Goal: Contribute content: Contribute content

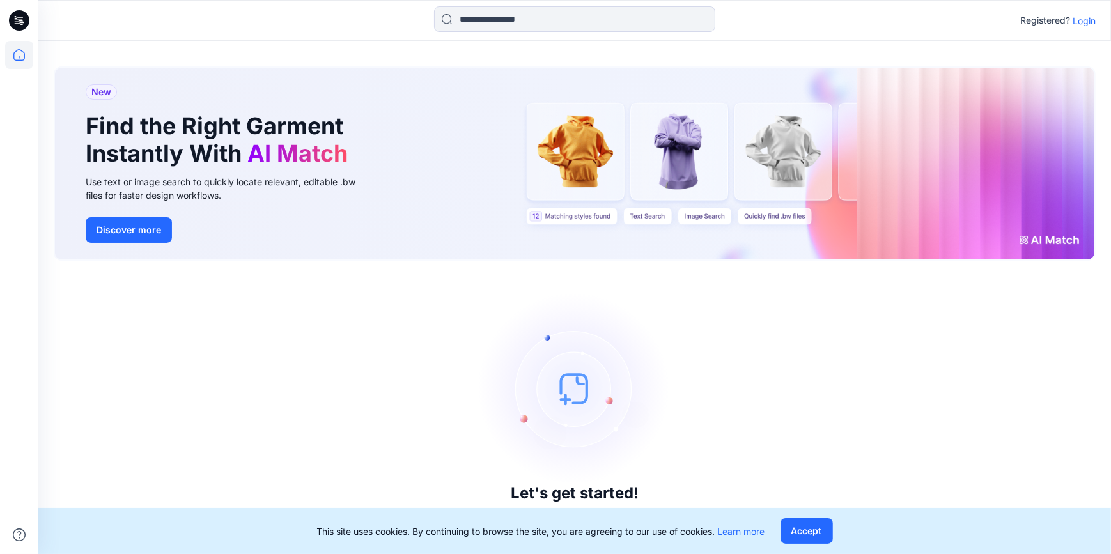
drag, startPoint x: 826, startPoint y: 401, endPoint x: 903, endPoint y: 301, distance: 126.3
click at [826, 401] on div "Let's get started! Click New to add a style or create a folder." at bounding box center [575, 407] width 1042 height 263
click at [1095, 22] on p "Login" at bounding box center [1084, 20] width 23 height 13
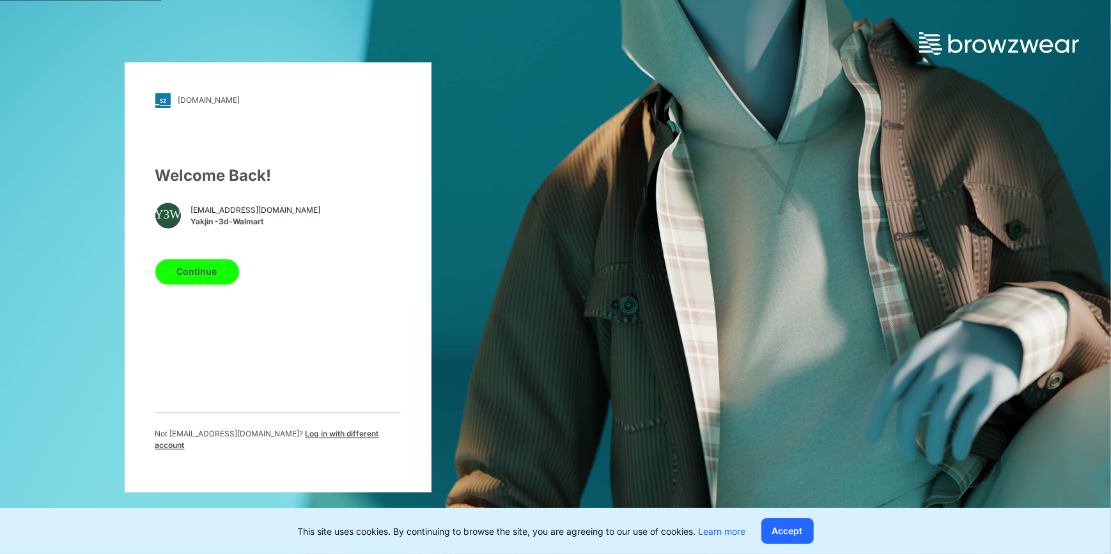
drag, startPoint x: 208, startPoint y: 262, endPoint x: 235, endPoint y: 271, distance: 27.7
click at [208, 262] on button "Continue" at bounding box center [197, 272] width 84 height 26
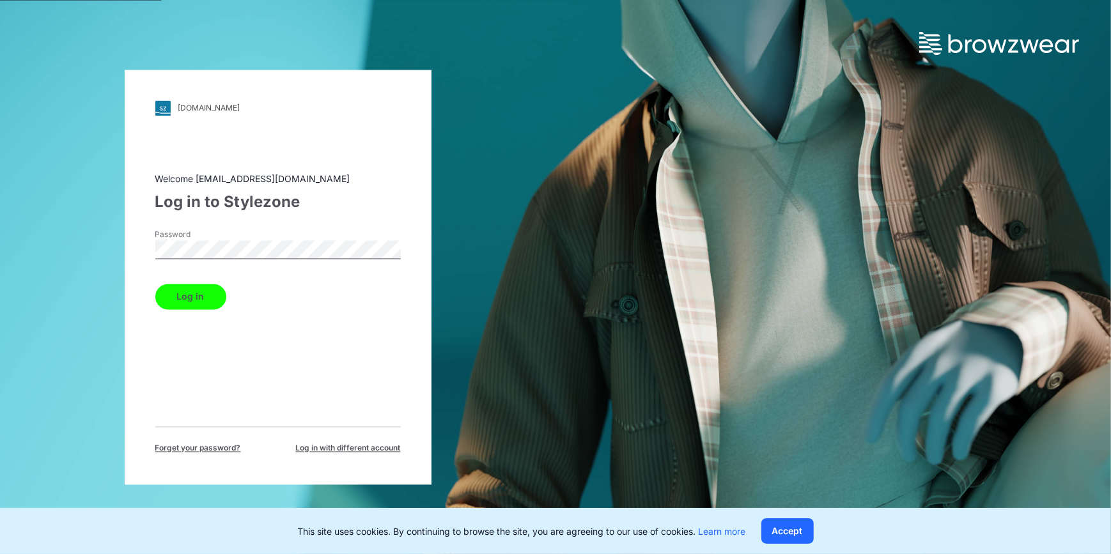
click at [192, 295] on button "Log in" at bounding box center [190, 297] width 71 height 26
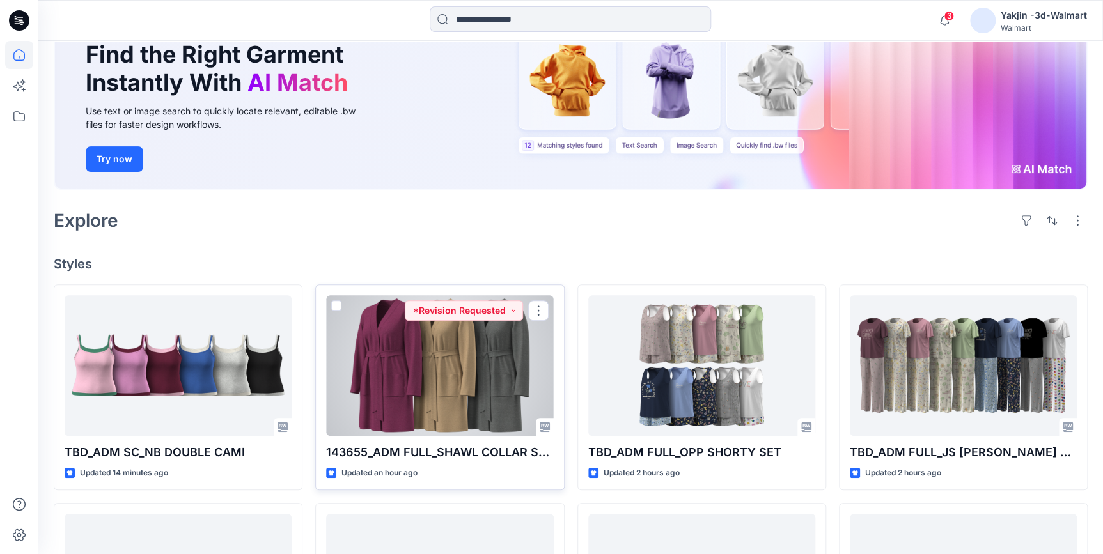
scroll to position [116, 0]
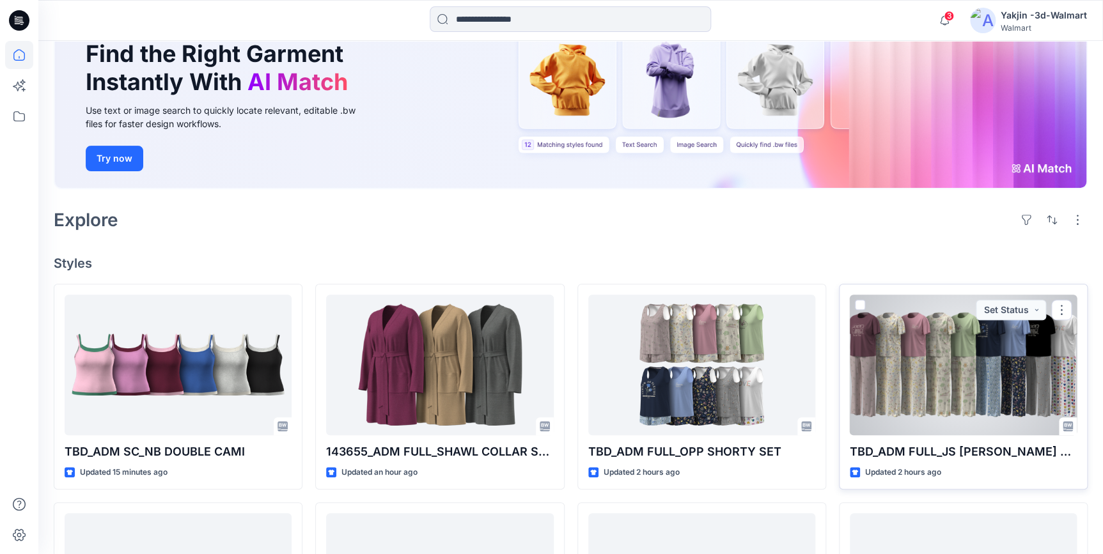
click at [1042, 367] on div at bounding box center [963, 365] width 227 height 141
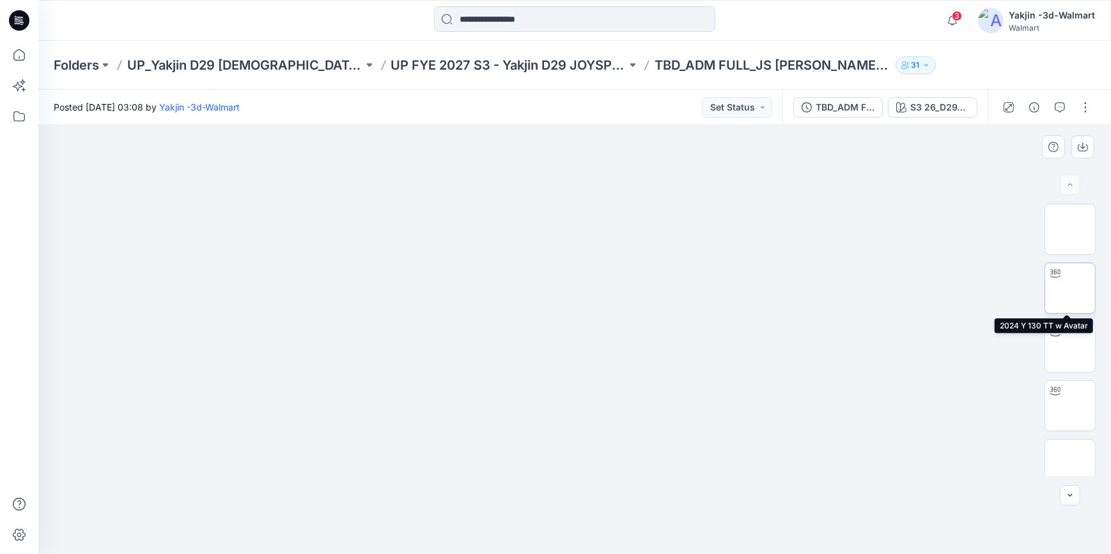
click at [1070, 288] on img at bounding box center [1070, 288] width 0 height 0
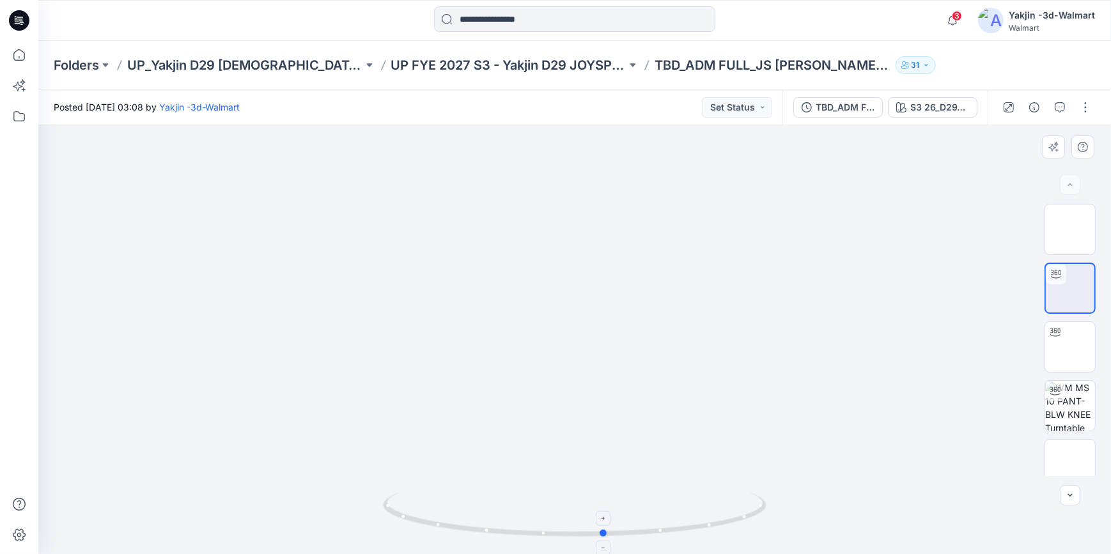
drag, startPoint x: 745, startPoint y: 515, endPoint x: 398, endPoint y: 510, distance: 347.8
click at [398, 510] on icon at bounding box center [576, 516] width 387 height 48
drag, startPoint x: 751, startPoint y: 520, endPoint x: 712, endPoint y: 520, distance: 39.0
click at [712, 520] on icon at bounding box center [576, 516] width 387 height 48
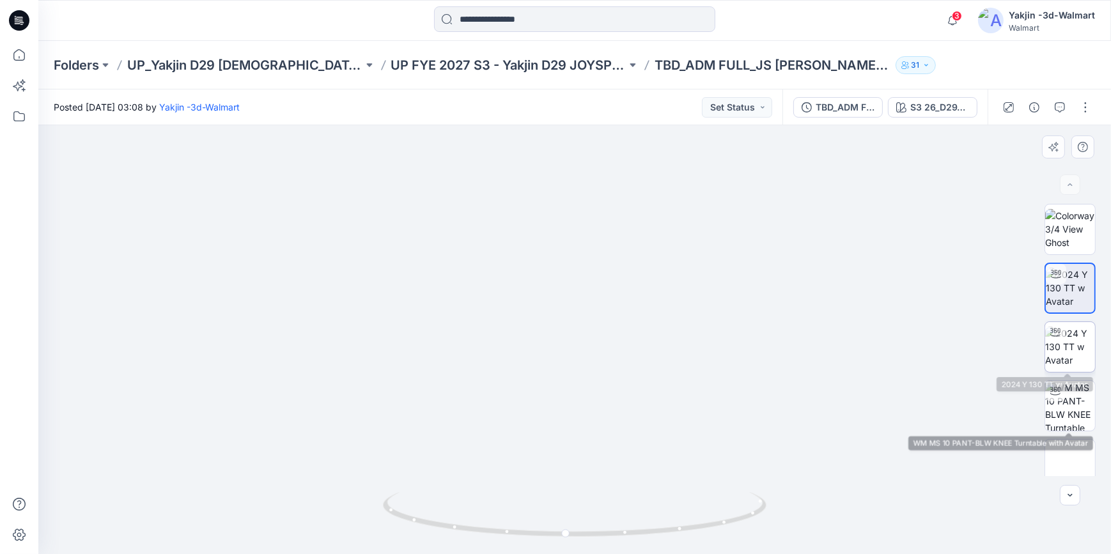
click at [1075, 351] on img at bounding box center [1070, 347] width 50 height 40
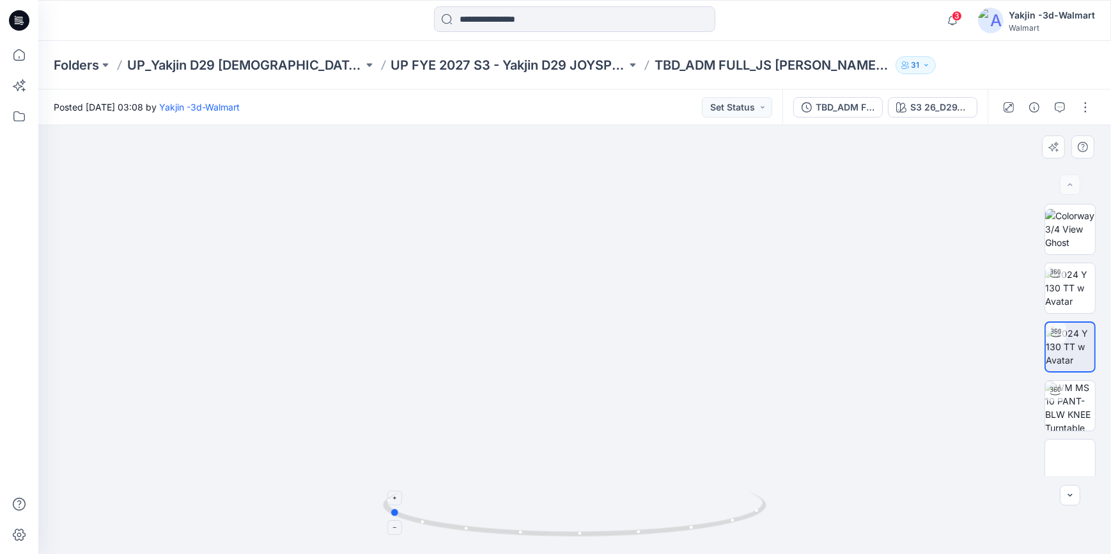
drag, startPoint x: 735, startPoint y: 524, endPoint x: 549, endPoint y: 508, distance: 186.7
click at [549, 508] on icon at bounding box center [576, 516] width 387 height 48
drag, startPoint x: 549, startPoint y: 508, endPoint x: 344, endPoint y: 487, distance: 206.3
click at [344, 487] on div at bounding box center [574, 339] width 1073 height 429
click at [1070, 414] on img at bounding box center [1070, 406] width 50 height 50
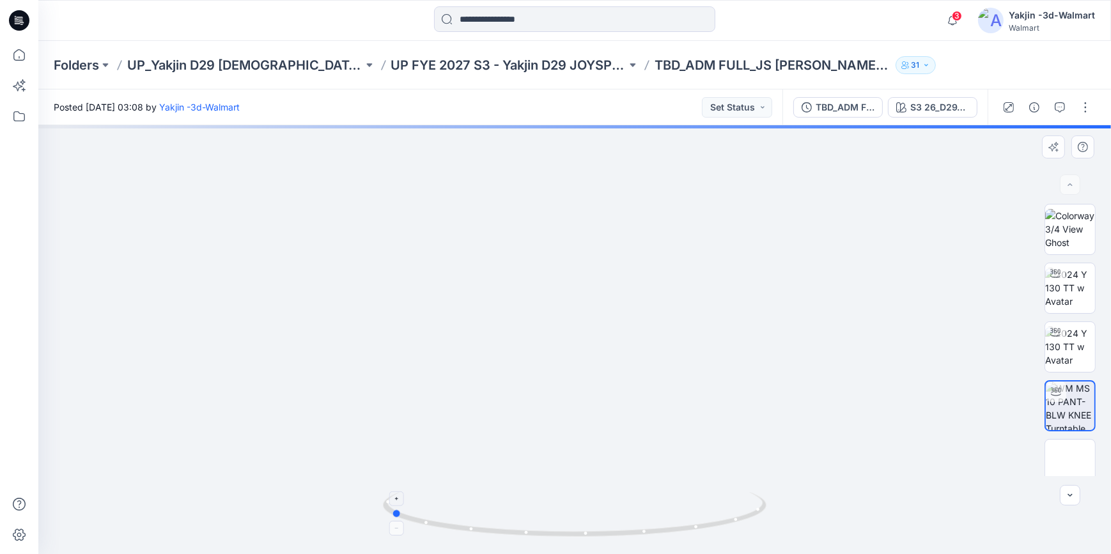
drag, startPoint x: 690, startPoint y: 533, endPoint x: 506, endPoint y: 518, distance: 184.7
click at [506, 518] on icon at bounding box center [576, 516] width 387 height 48
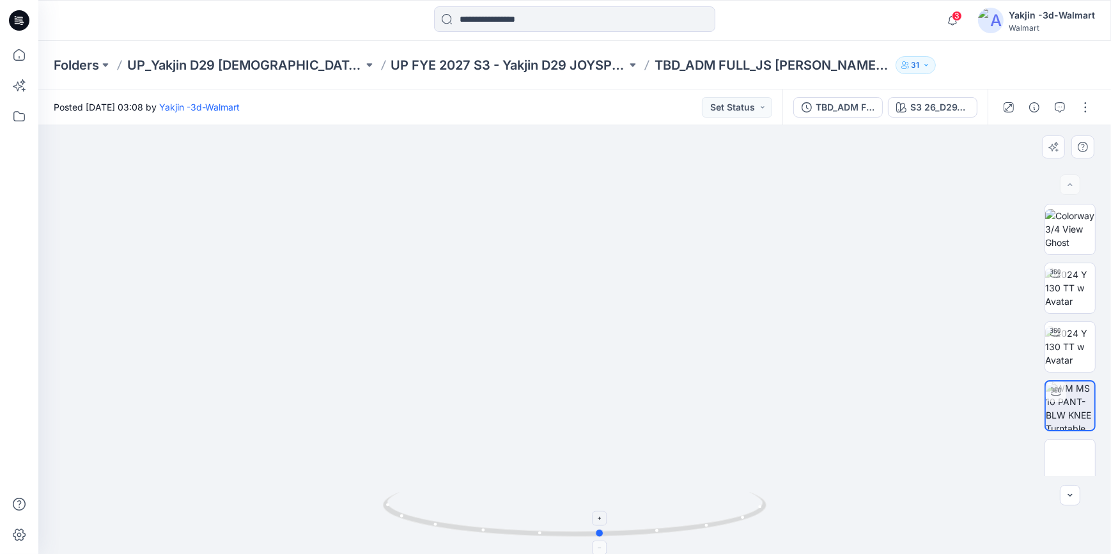
drag, startPoint x: 707, startPoint y: 529, endPoint x: 534, endPoint y: 525, distance: 173.3
click at [534, 525] on icon at bounding box center [576, 516] width 387 height 48
click at [1065, 301] on img at bounding box center [1070, 288] width 50 height 40
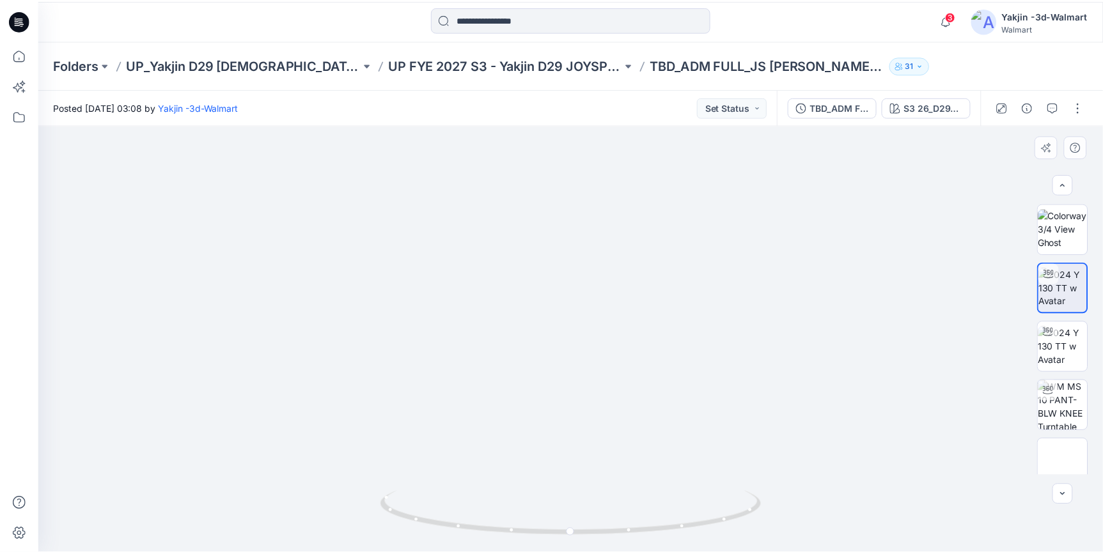
scroll to position [58, 0]
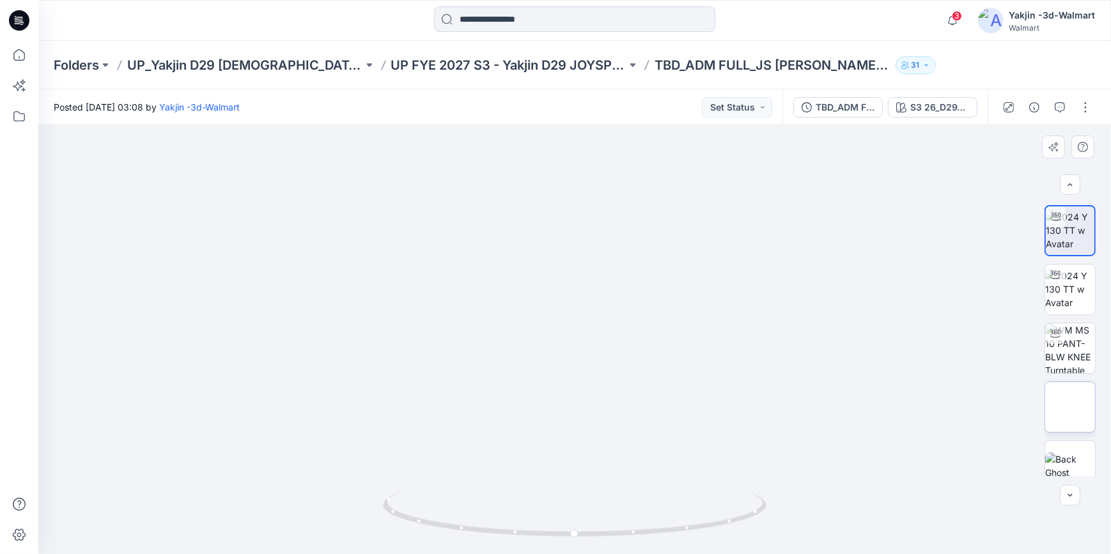
click at [1070, 407] on img at bounding box center [1070, 407] width 0 height 0
drag, startPoint x: 561, startPoint y: 338, endPoint x: 556, endPoint y: 352, distance: 14.8
click at [556, 125] on img at bounding box center [575, 125] width 217 height 0
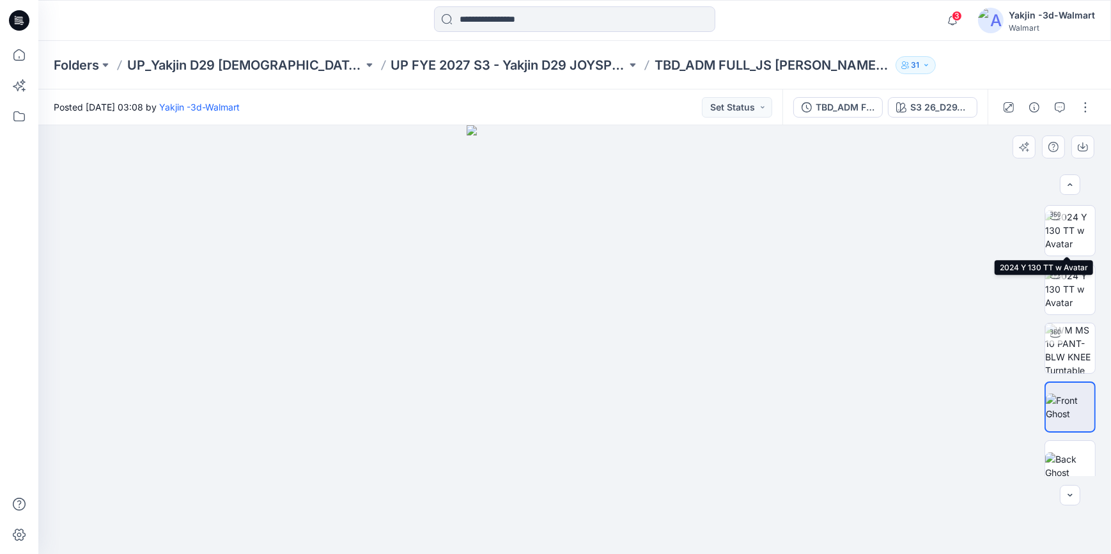
drag, startPoint x: 1078, startPoint y: 227, endPoint x: 877, endPoint y: 370, distance: 247.1
click at [1078, 227] on img at bounding box center [1070, 230] width 50 height 40
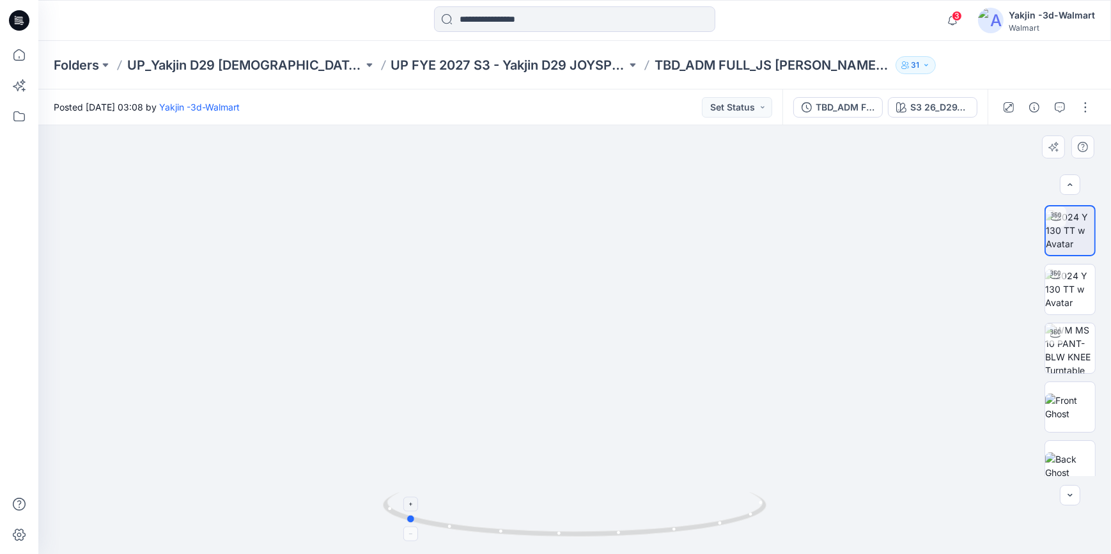
drag, startPoint x: 698, startPoint y: 531, endPoint x: 529, endPoint y: 534, distance: 169.4
click at [529, 534] on icon at bounding box center [576, 516] width 387 height 48
drag, startPoint x: 710, startPoint y: 478, endPoint x: 701, endPoint y: 319, distance: 158.8
drag, startPoint x: 746, startPoint y: 512, endPoint x: 569, endPoint y: 522, distance: 177.4
click at [569, 522] on icon at bounding box center [576, 516] width 387 height 48
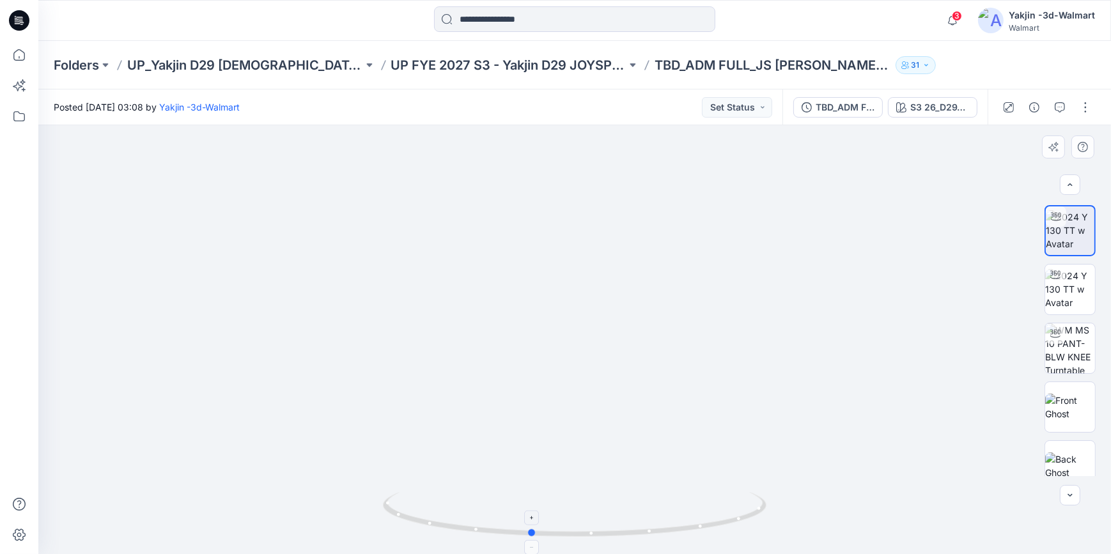
drag, startPoint x: 731, startPoint y: 526, endPoint x: 651, endPoint y: 525, distance: 80.6
click at [651, 525] on icon at bounding box center [576, 516] width 387 height 48
drag, startPoint x: 690, startPoint y: 524, endPoint x: 650, endPoint y: 525, distance: 40.3
click at [650, 525] on icon at bounding box center [576, 516] width 387 height 48
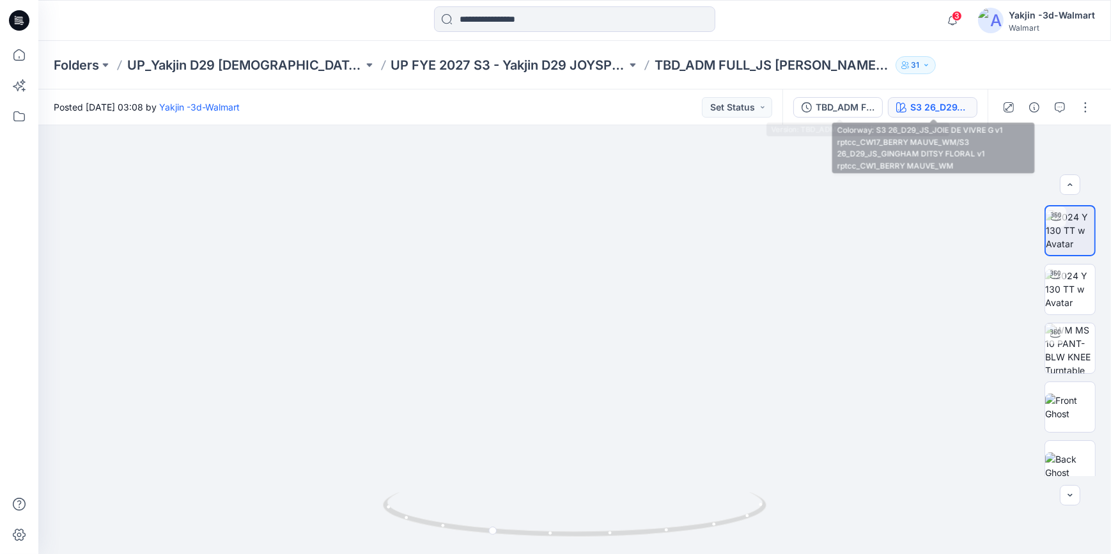
click at [919, 112] on div "S3 26_D29_JS_JOIE DE VIVRE G v1 rptcc_CW17_BERRY MAUVE_WM/S3 26_D29_JS_GINGHAM …" at bounding box center [939, 107] width 59 height 14
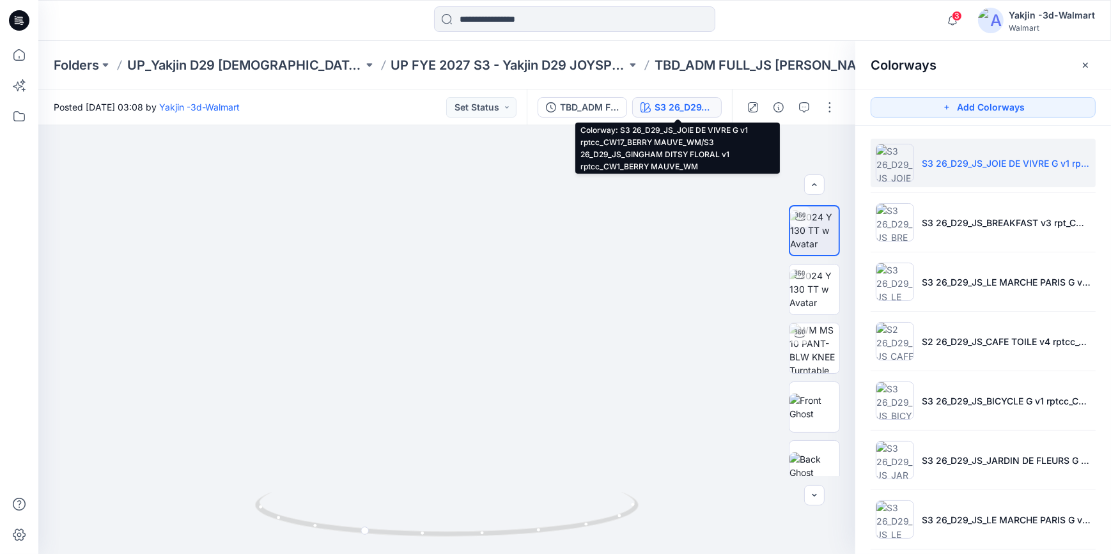
drag, startPoint x: 20, startPoint y: 16, endPoint x: 42, endPoint y: 26, distance: 24.0
click at [20, 16] on icon at bounding box center [19, 20] width 20 height 20
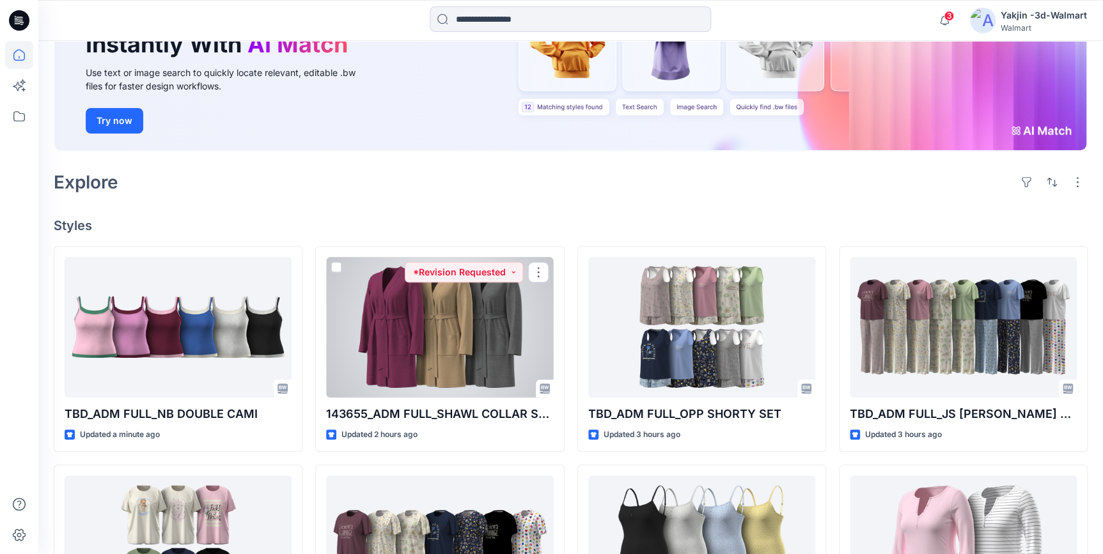
scroll to position [174, 0]
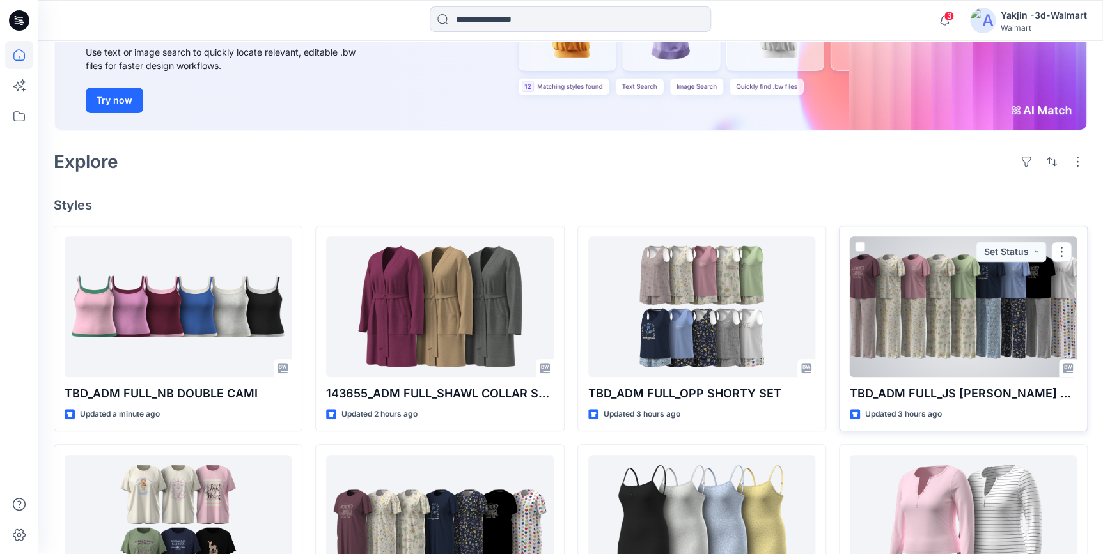
click at [962, 352] on div at bounding box center [963, 307] width 227 height 141
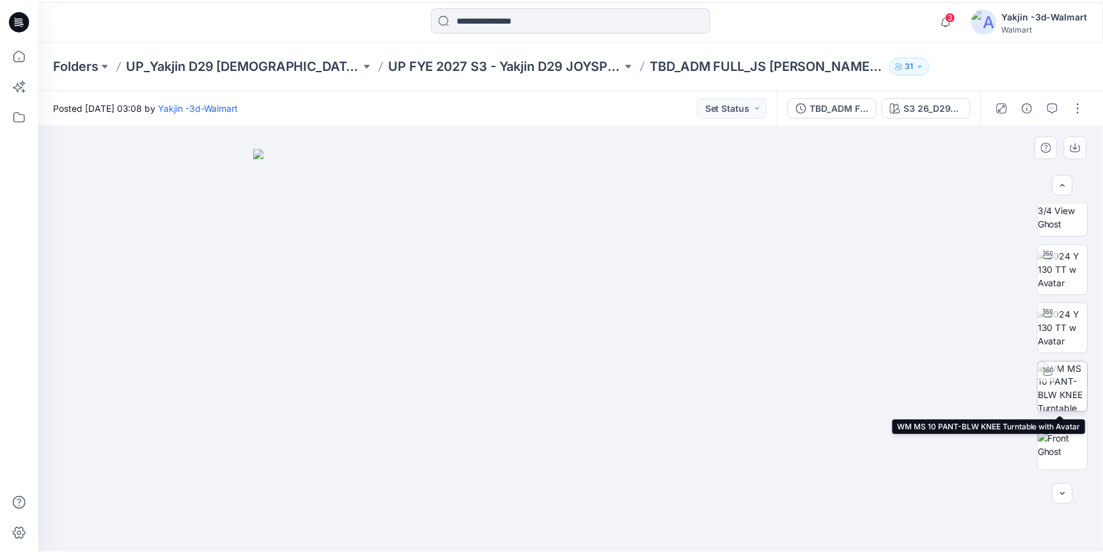
scroll to position [15, 0]
click at [627, 144] on div at bounding box center [574, 339] width 1073 height 429
drag, startPoint x: 933, startPoint y: 145, endPoint x: 863, endPoint y: 167, distance: 73.6
click at [933, 145] on div at bounding box center [574, 339] width 1073 height 429
click at [582, 492] on img at bounding box center [574, 351] width 639 height 407
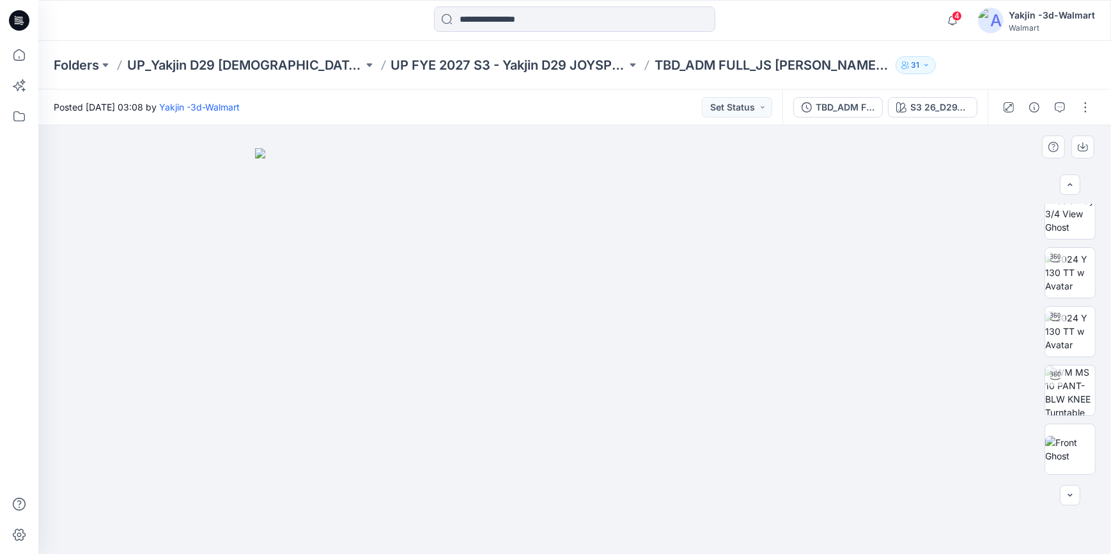
click at [871, 146] on div at bounding box center [574, 339] width 1073 height 429
click at [19, 24] on icon at bounding box center [18, 23] width 6 height 1
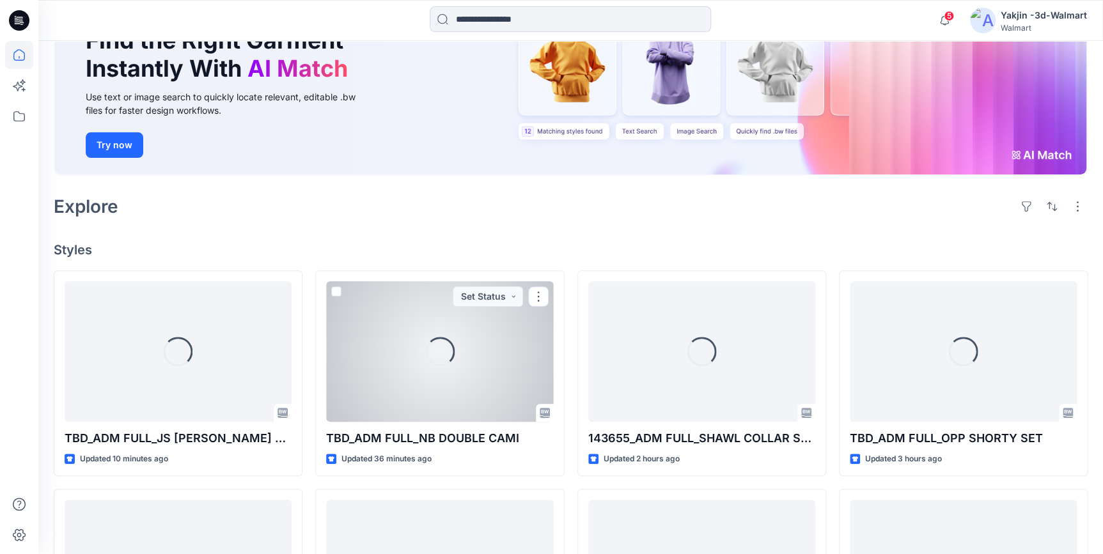
scroll to position [174, 0]
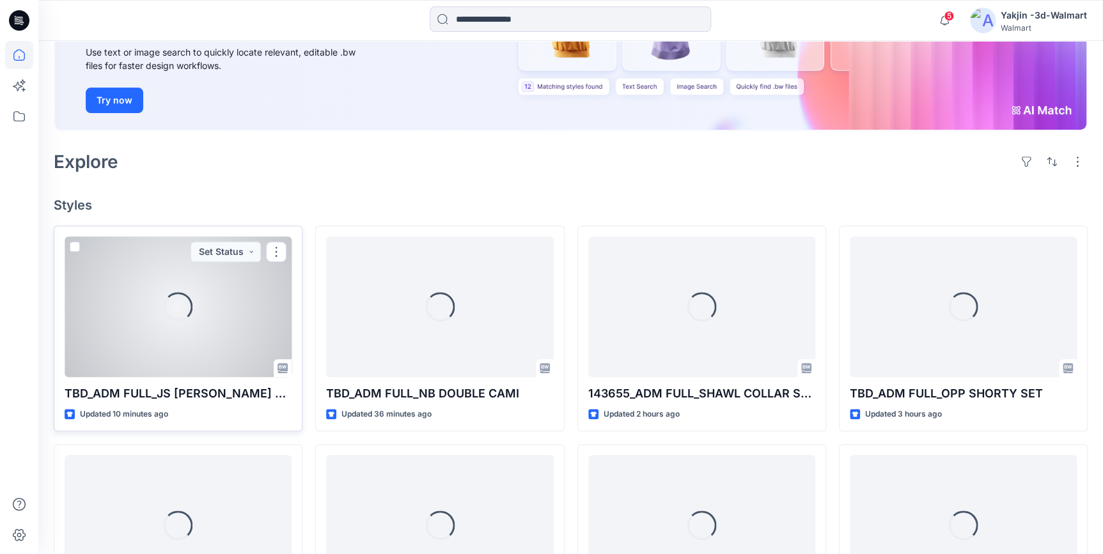
click at [173, 309] on div "Loading..." at bounding box center [177, 306] width 35 height 35
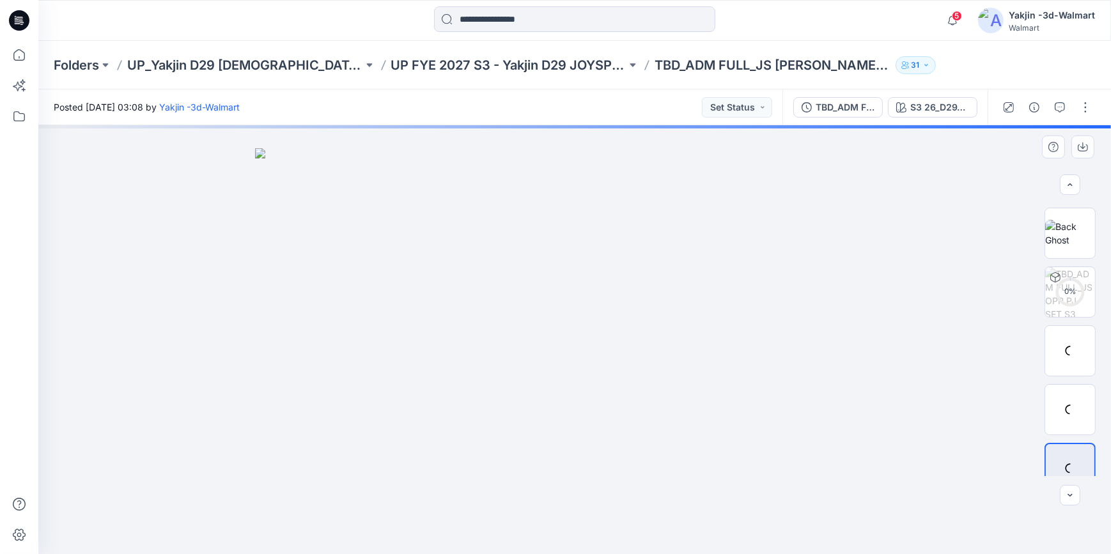
scroll to position [308, 0]
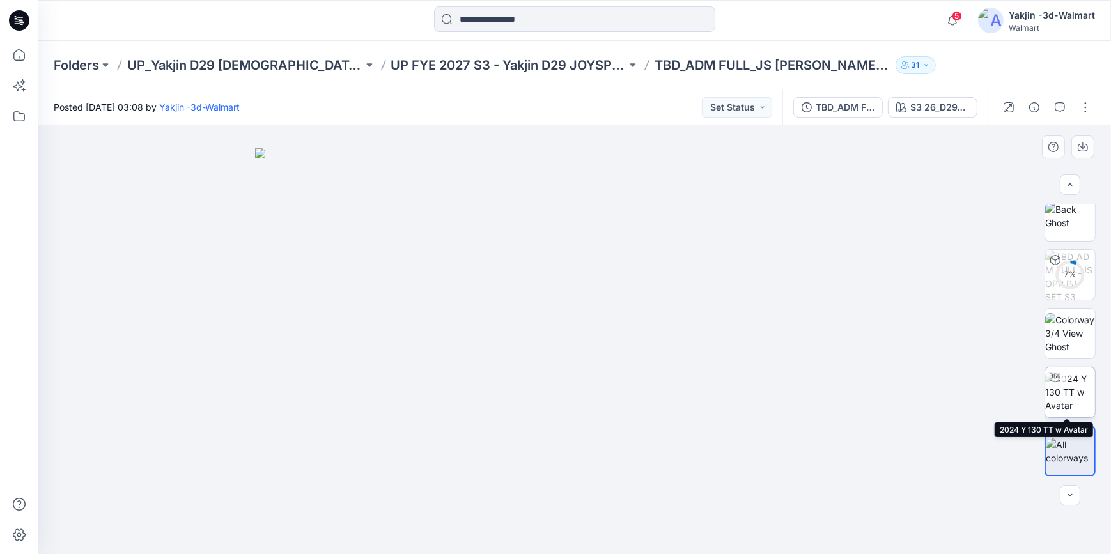
click at [1059, 388] on img at bounding box center [1070, 392] width 50 height 40
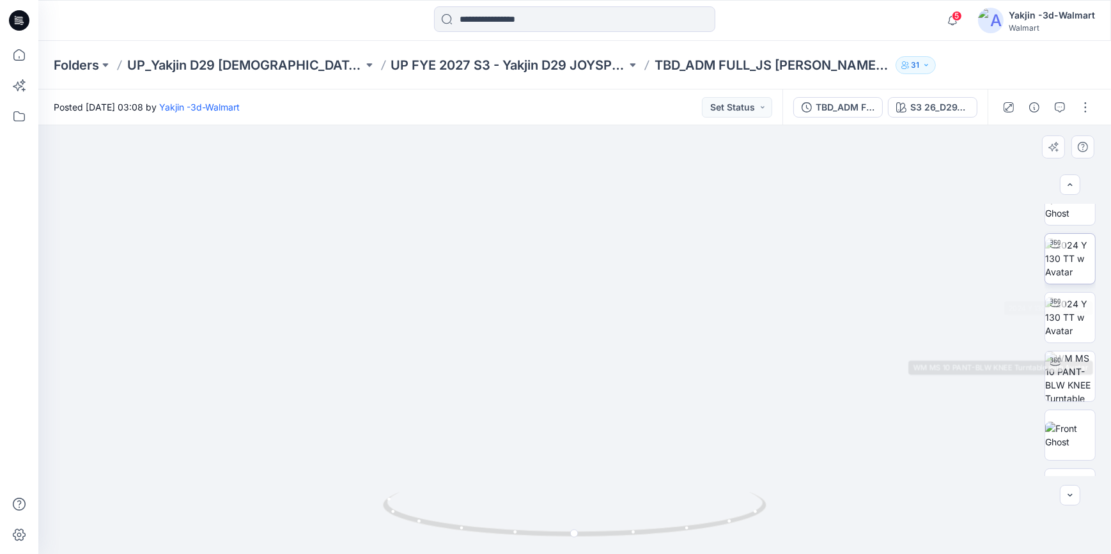
scroll to position [0, 0]
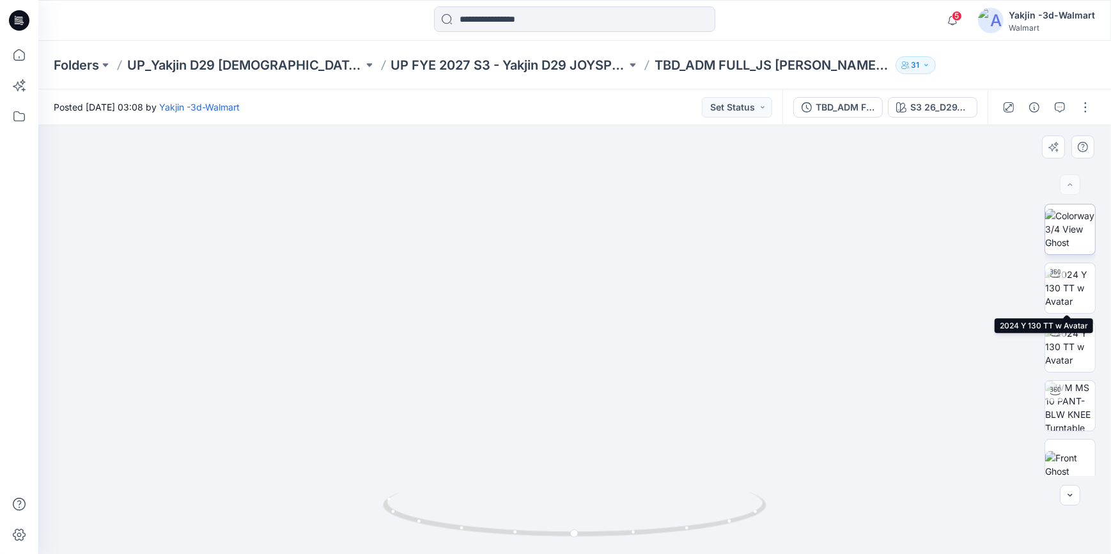
click at [1068, 231] on img at bounding box center [1070, 229] width 50 height 40
click at [1066, 294] on img at bounding box center [1070, 288] width 50 height 40
click at [1087, 112] on button "button" at bounding box center [1085, 107] width 20 height 20
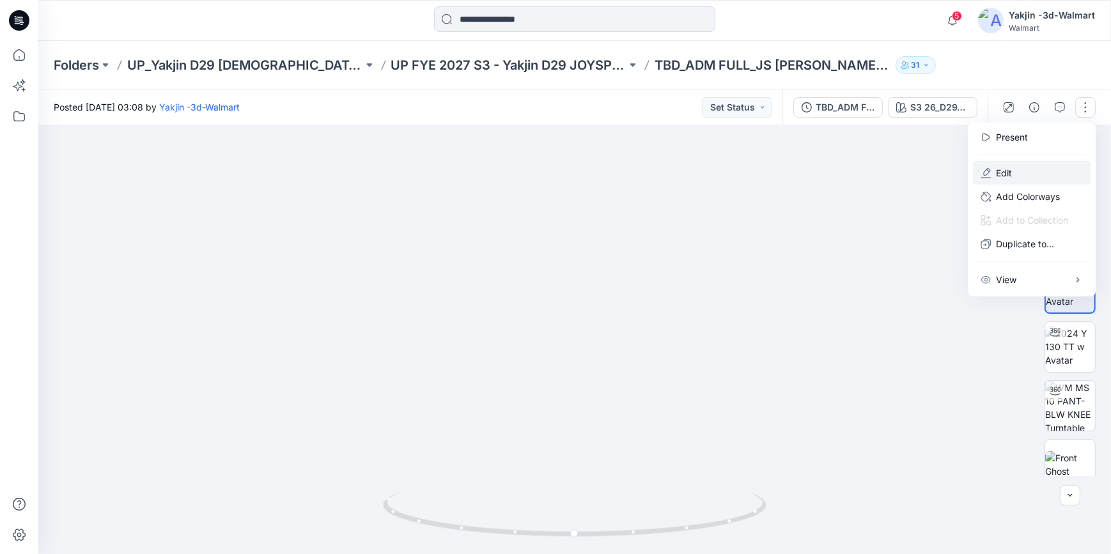
click at [1051, 167] on button "Edit" at bounding box center [1032, 173] width 118 height 24
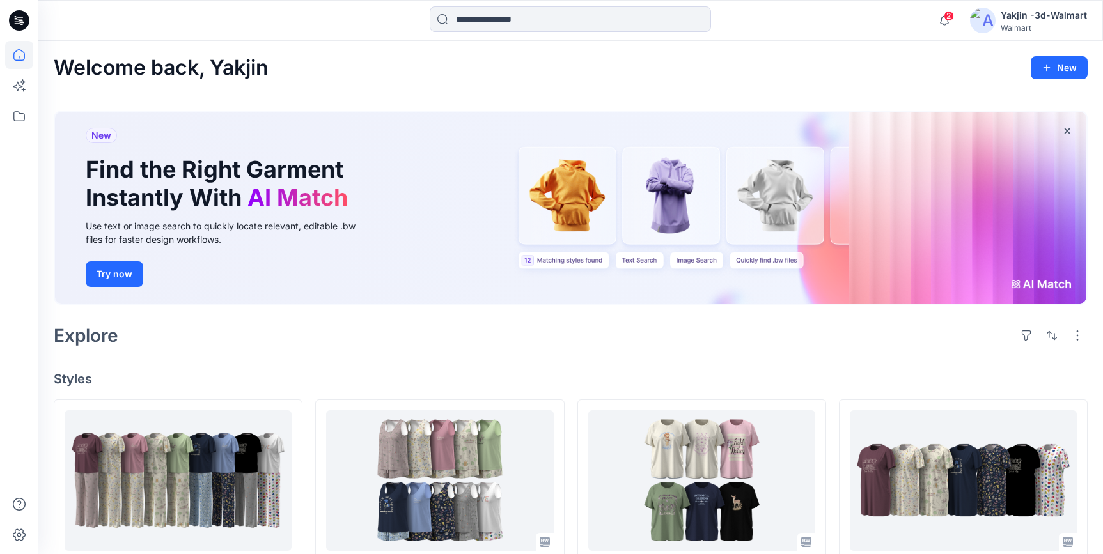
scroll to position [58, 0]
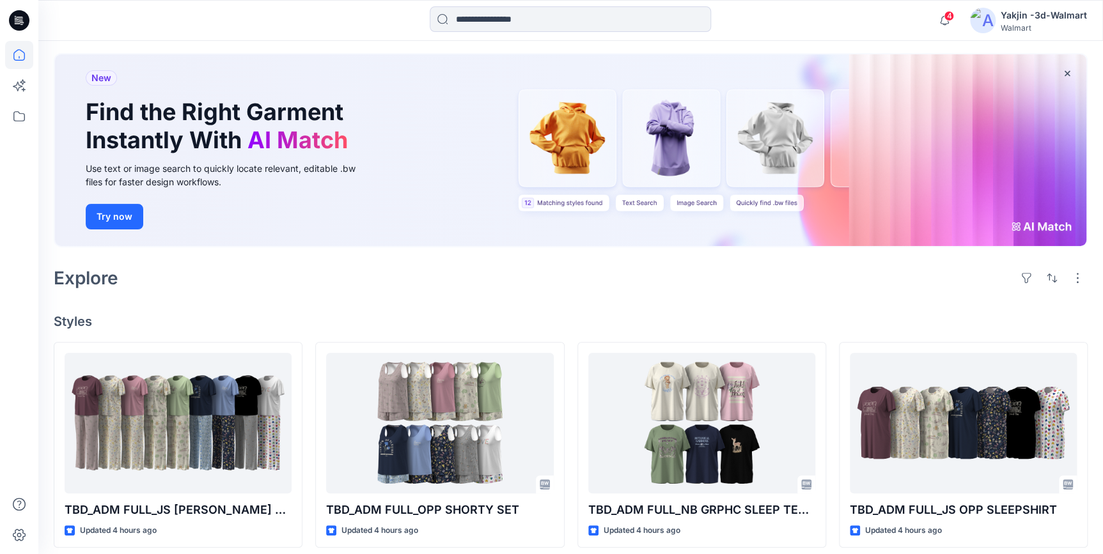
click at [22, 24] on icon at bounding box center [21, 24] width 3 height 1
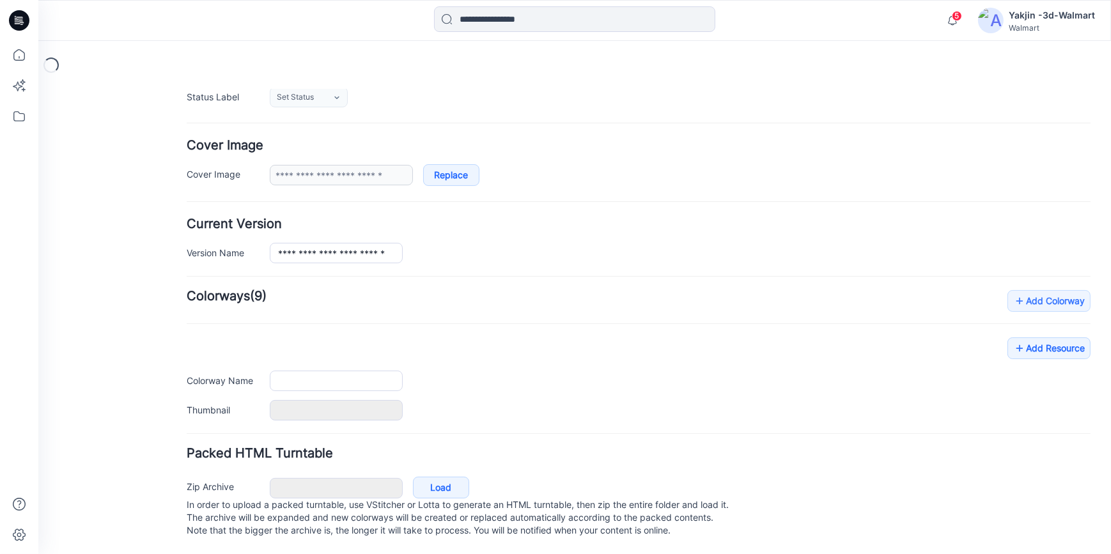
type input "**********"
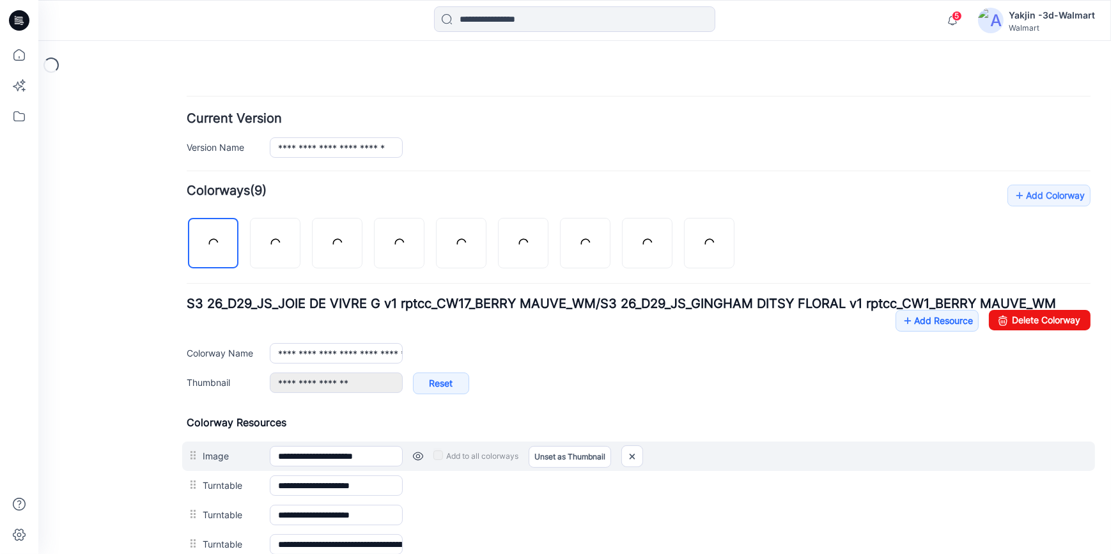
scroll to position [442, 0]
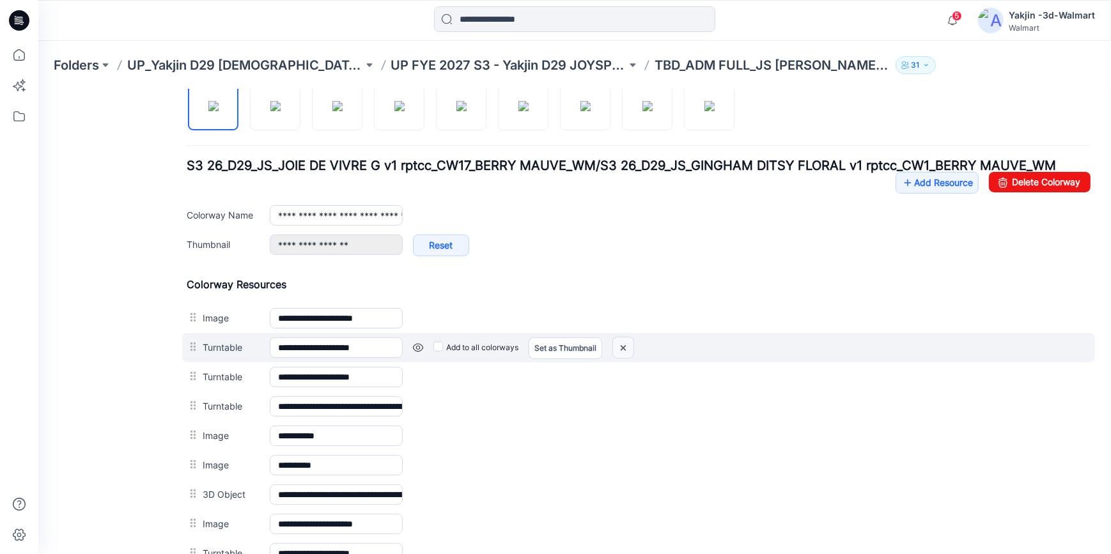
click at [625, 344] on img at bounding box center [623, 347] width 20 height 21
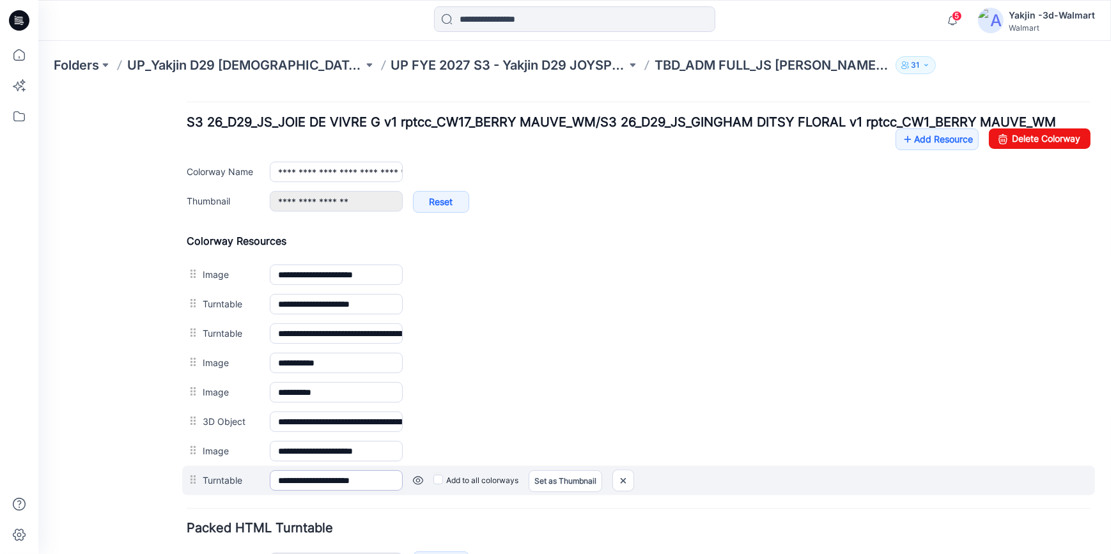
scroll to position [559, 0]
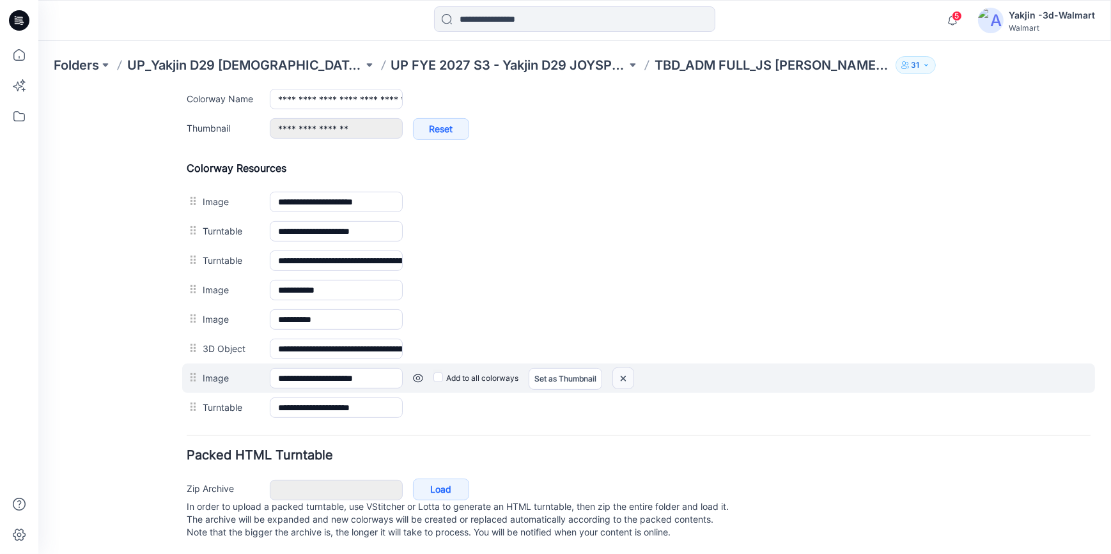
click at [626, 375] on img at bounding box center [623, 378] width 20 height 21
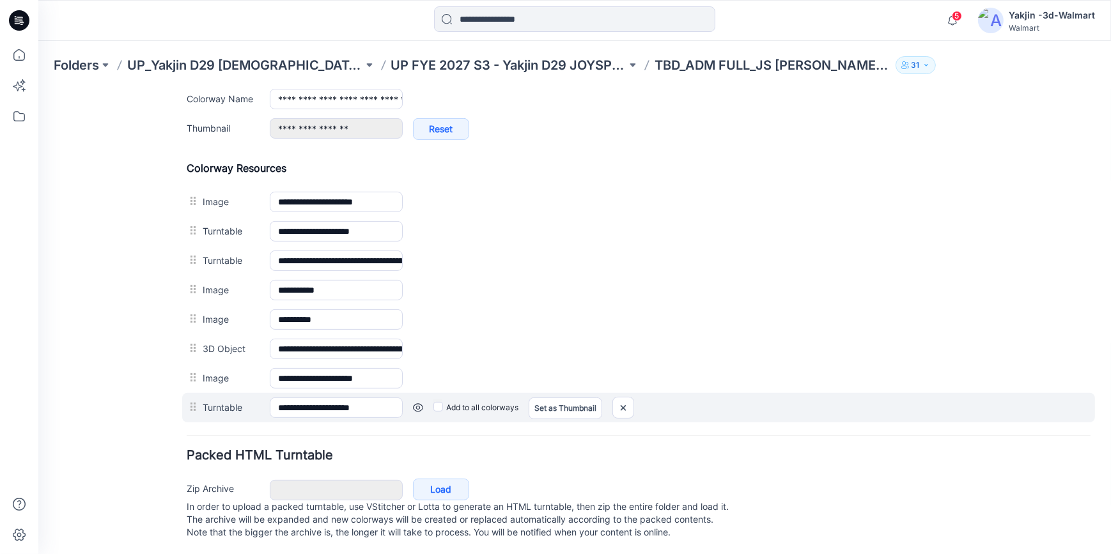
scroll to position [543, 0]
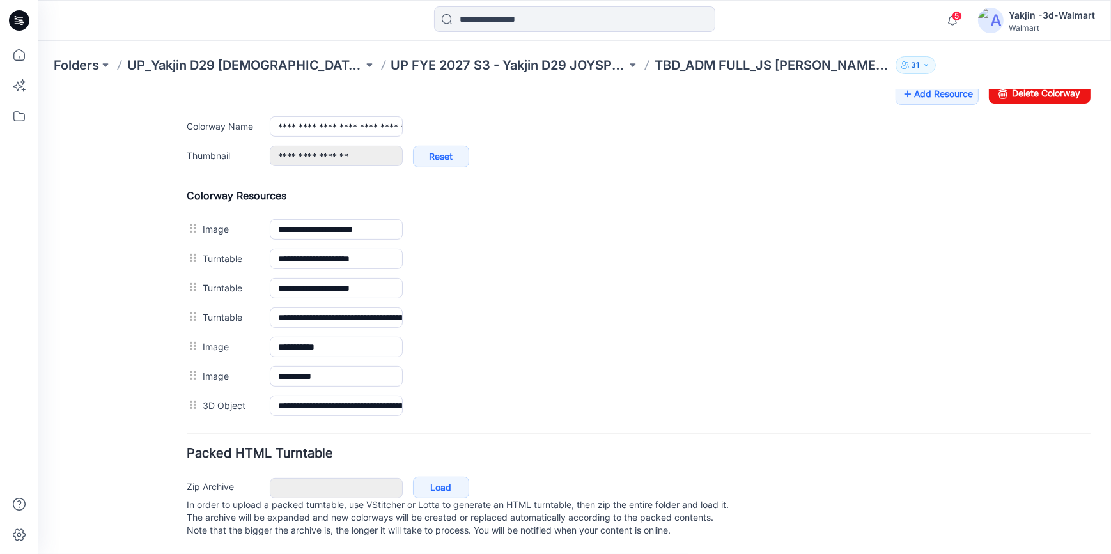
click at [102, 242] on div "General Cover Image Current Version Colorways Packed Turntable" at bounding box center [115, 63] width 102 height 981
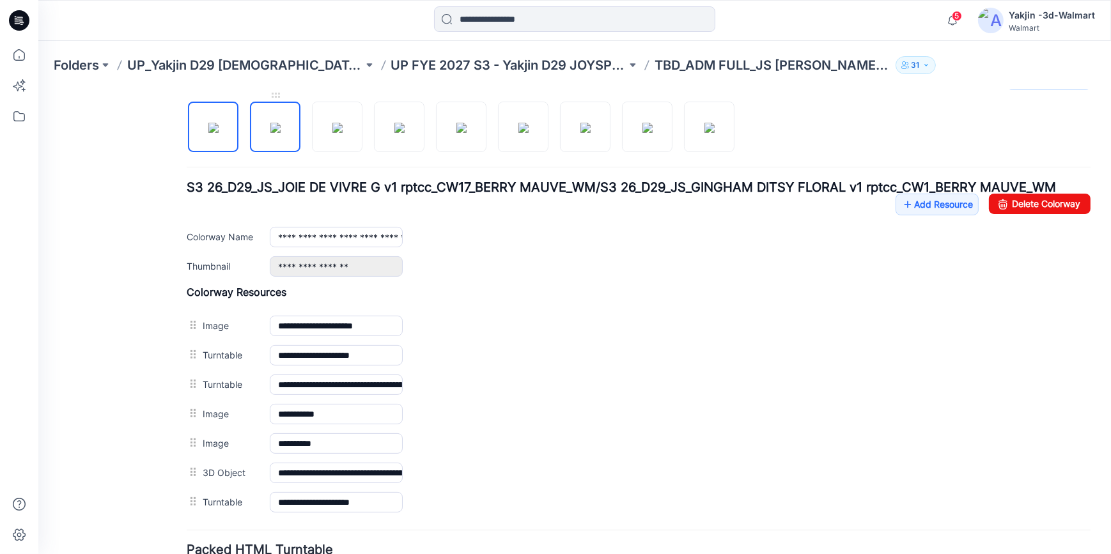
click at [276, 132] on img at bounding box center [275, 127] width 10 height 10
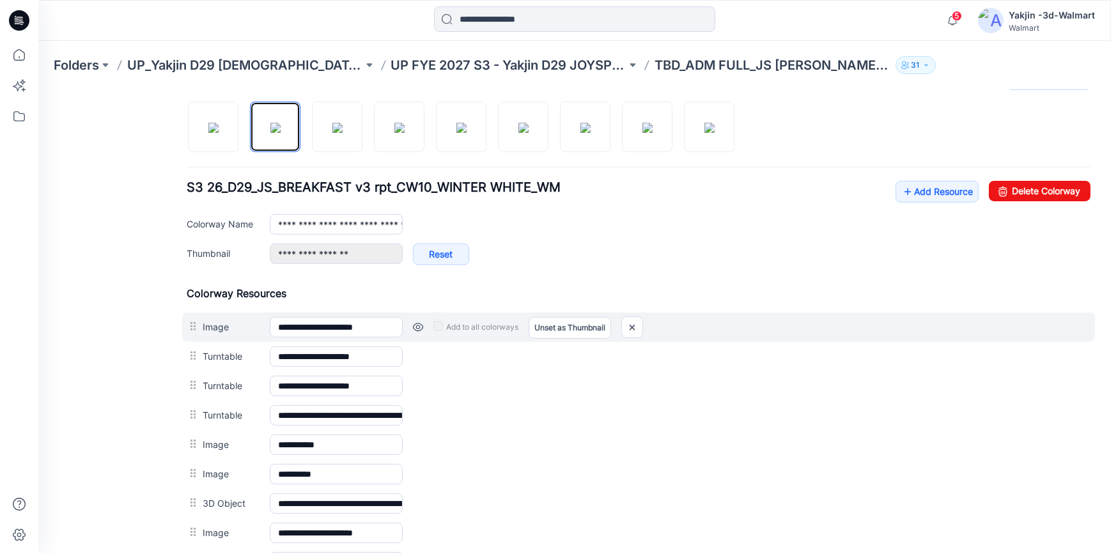
scroll to position [479, 0]
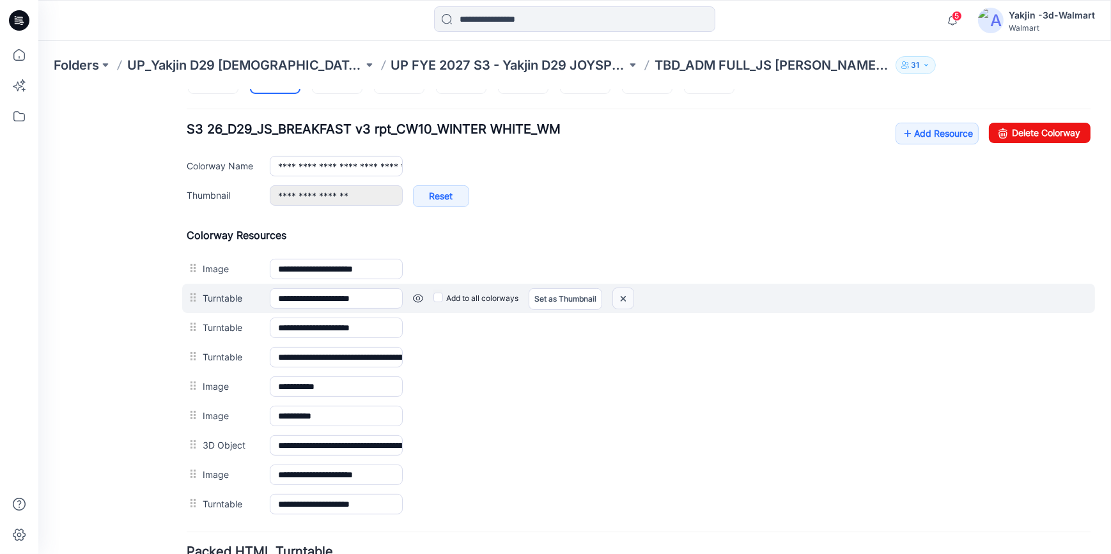
click at [621, 295] on img at bounding box center [623, 298] width 20 height 21
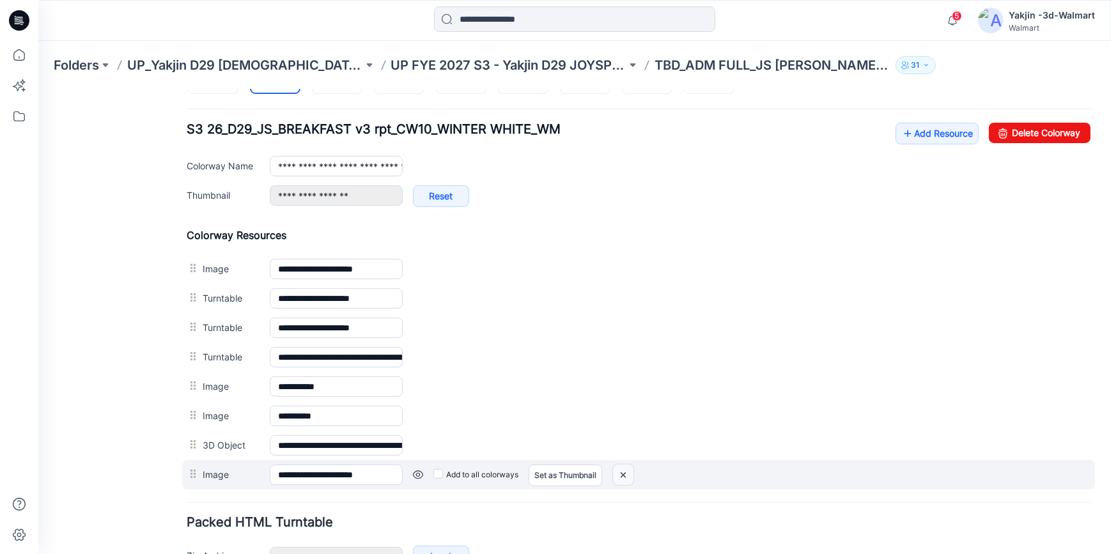
click at [628, 476] on img at bounding box center [623, 474] width 20 height 21
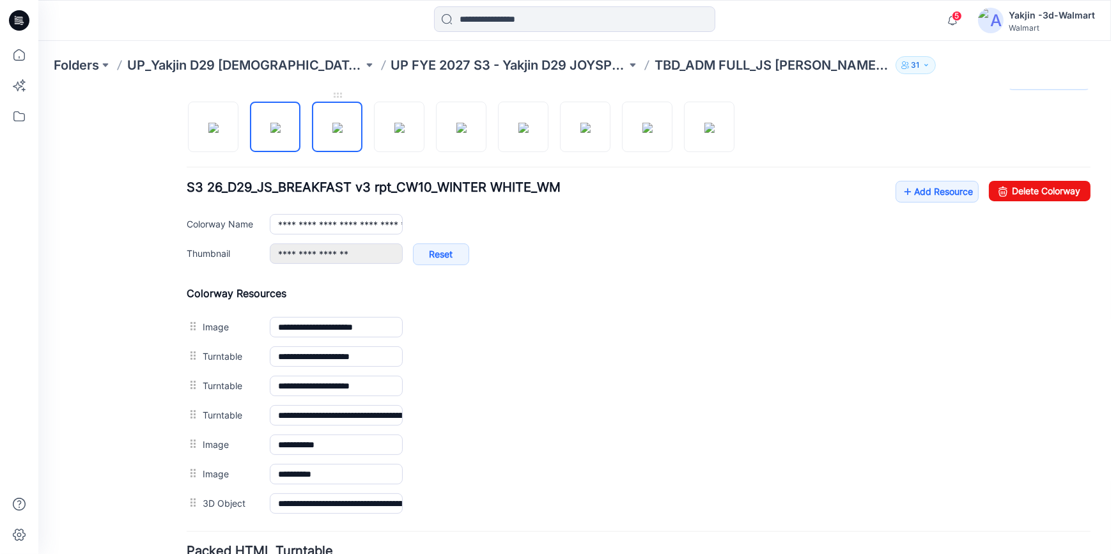
click at [332, 132] on img at bounding box center [337, 127] width 10 height 10
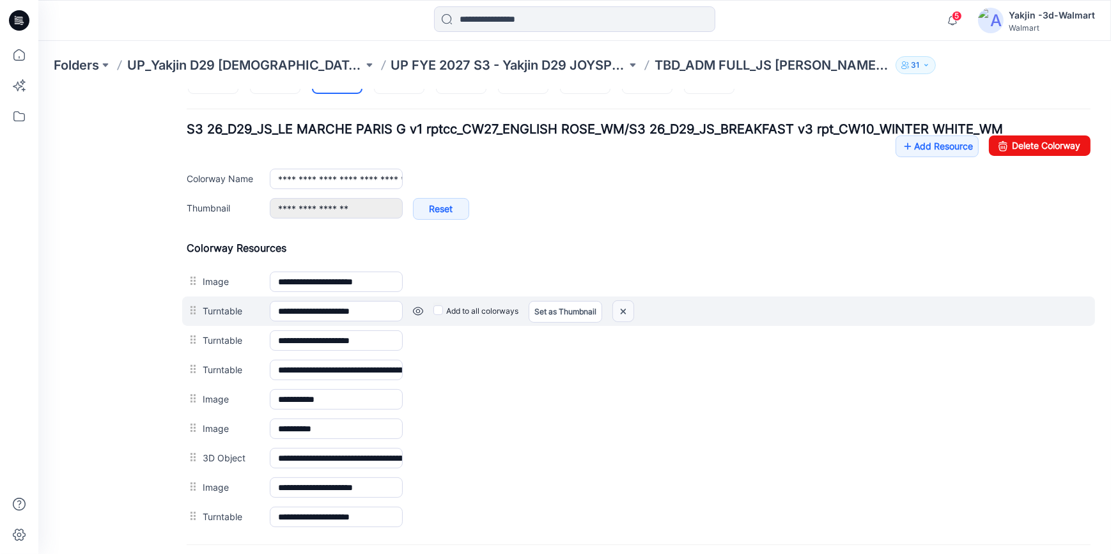
click at [621, 306] on img at bounding box center [623, 310] width 20 height 21
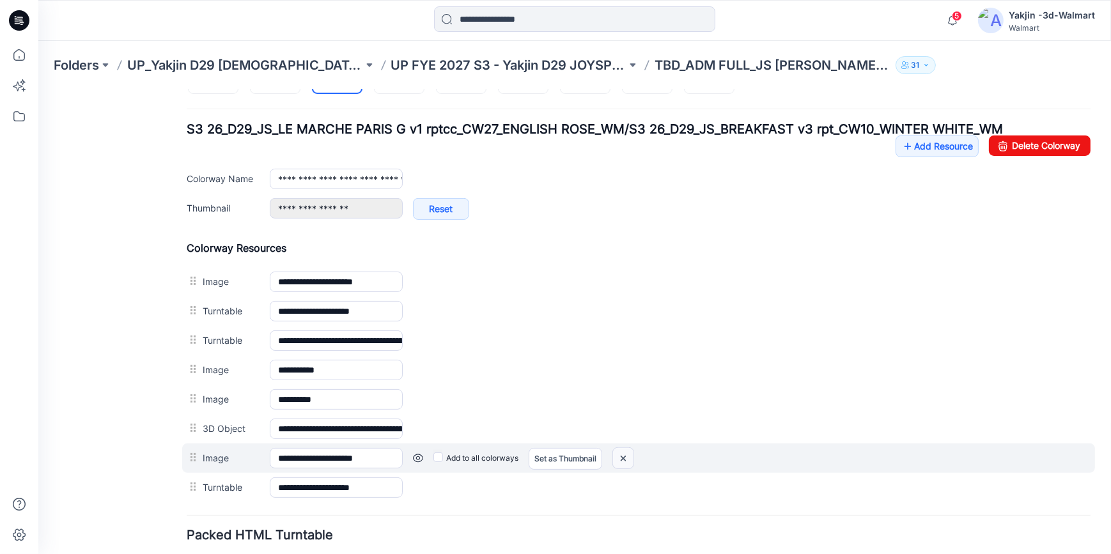
click at [625, 460] on img at bounding box center [623, 458] width 20 height 21
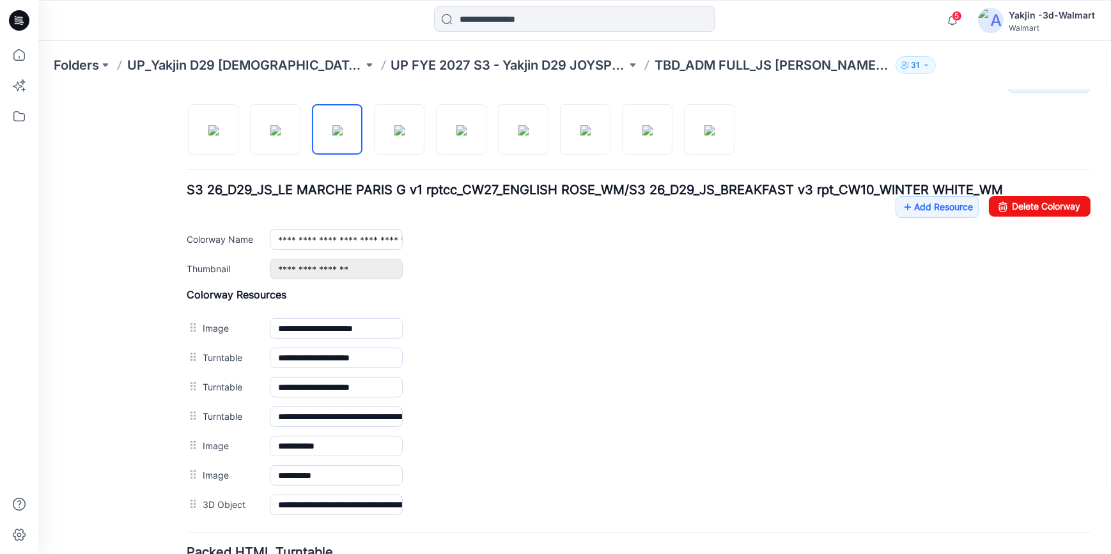
scroll to position [362, 0]
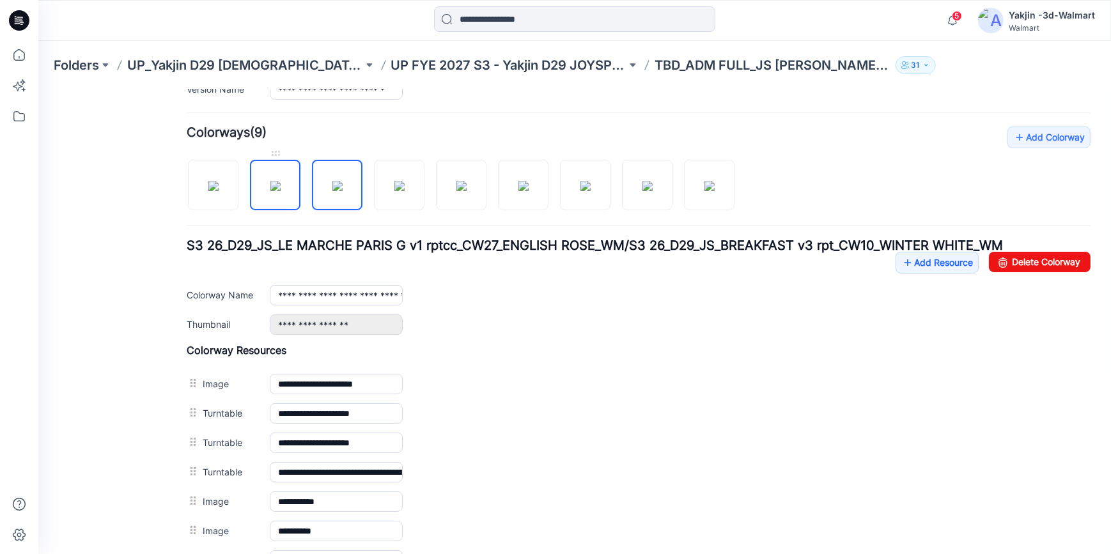
click at [281, 191] on img at bounding box center [275, 185] width 10 height 10
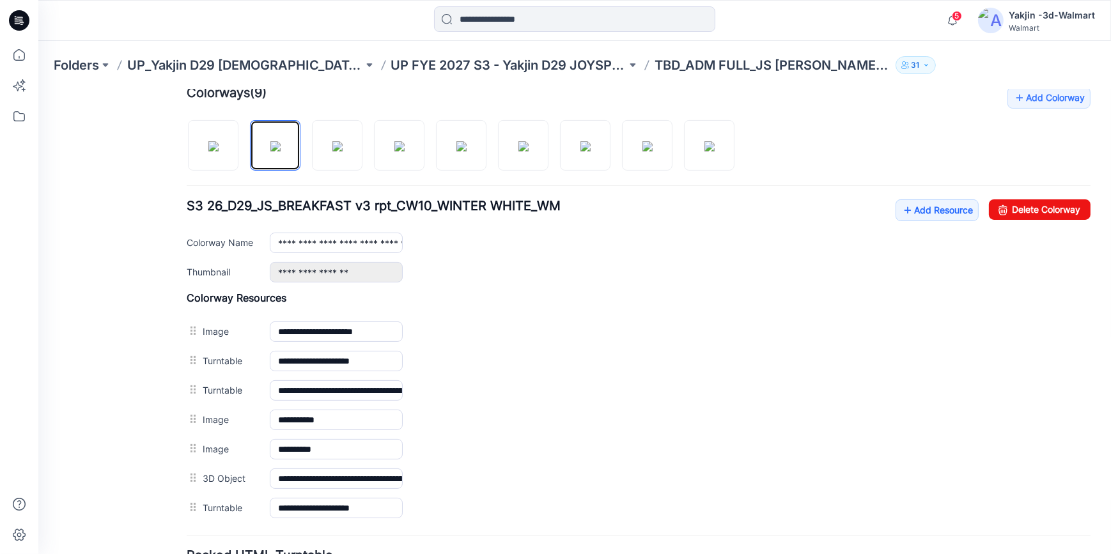
scroll to position [479, 0]
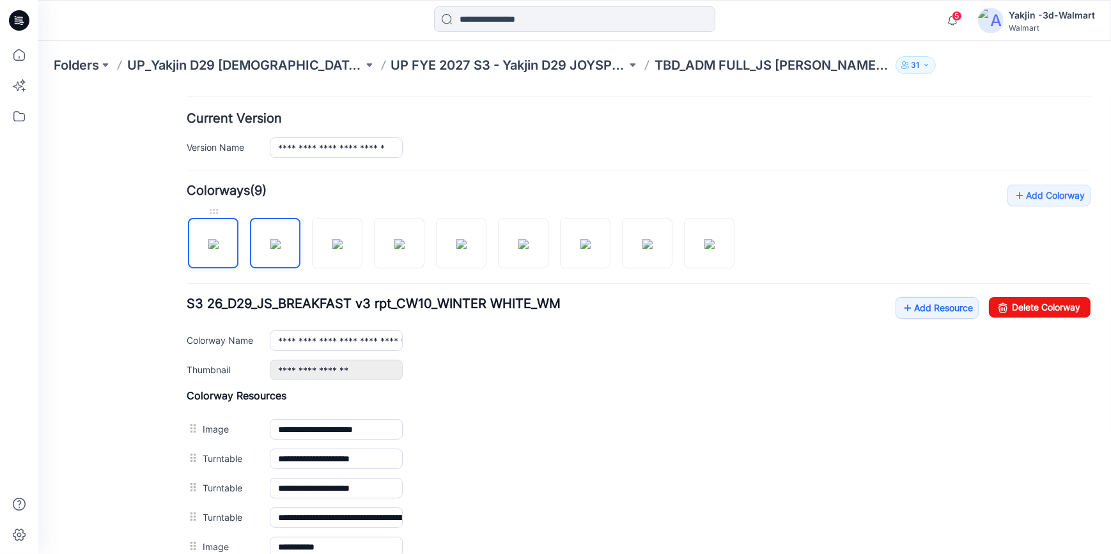
click at [219, 242] on img at bounding box center [213, 243] width 10 height 10
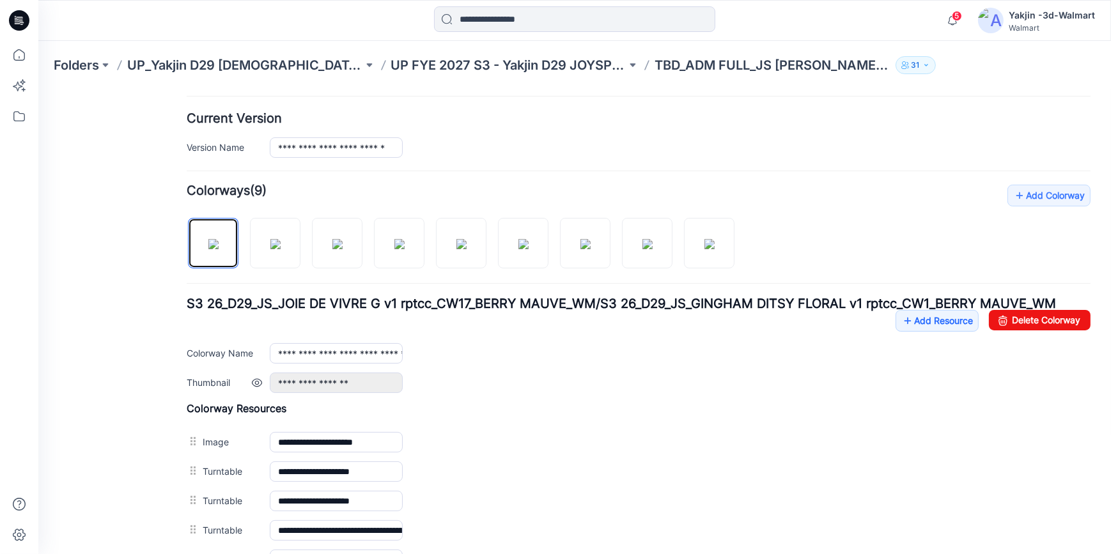
scroll to position [421, 0]
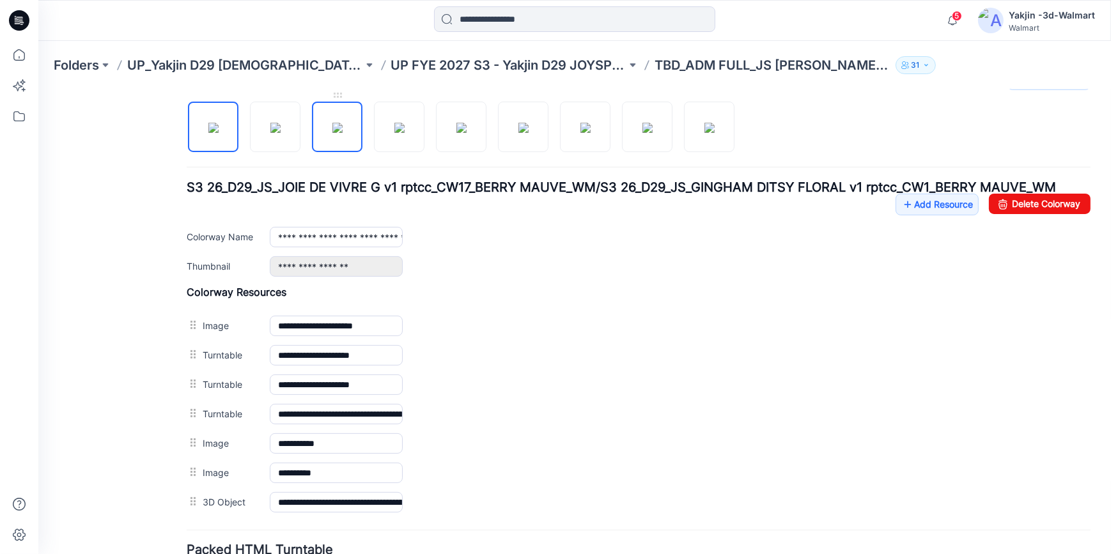
click at [343, 132] on img at bounding box center [337, 127] width 10 height 10
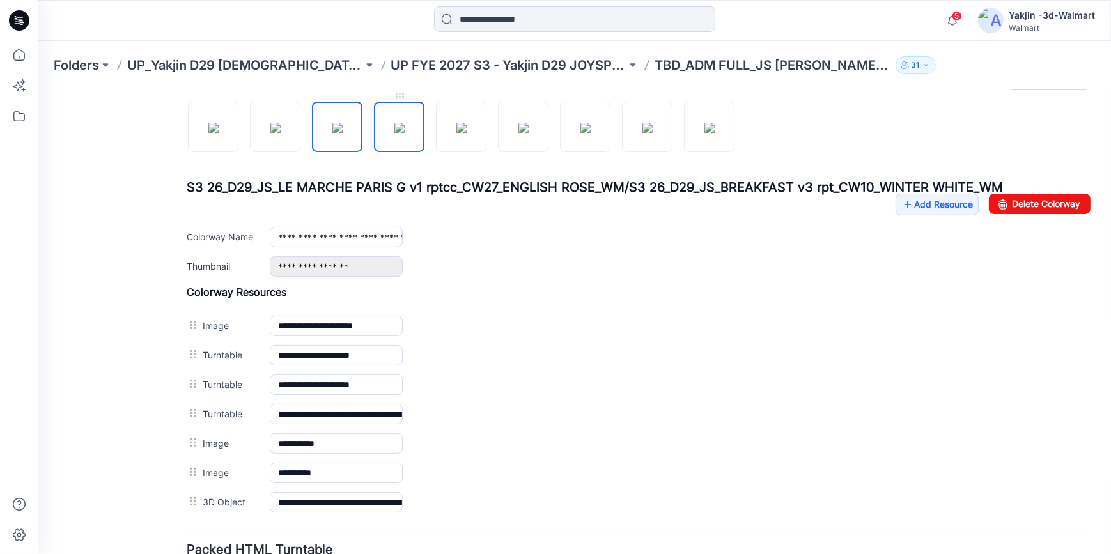
click at [405, 132] on img at bounding box center [399, 127] width 10 height 10
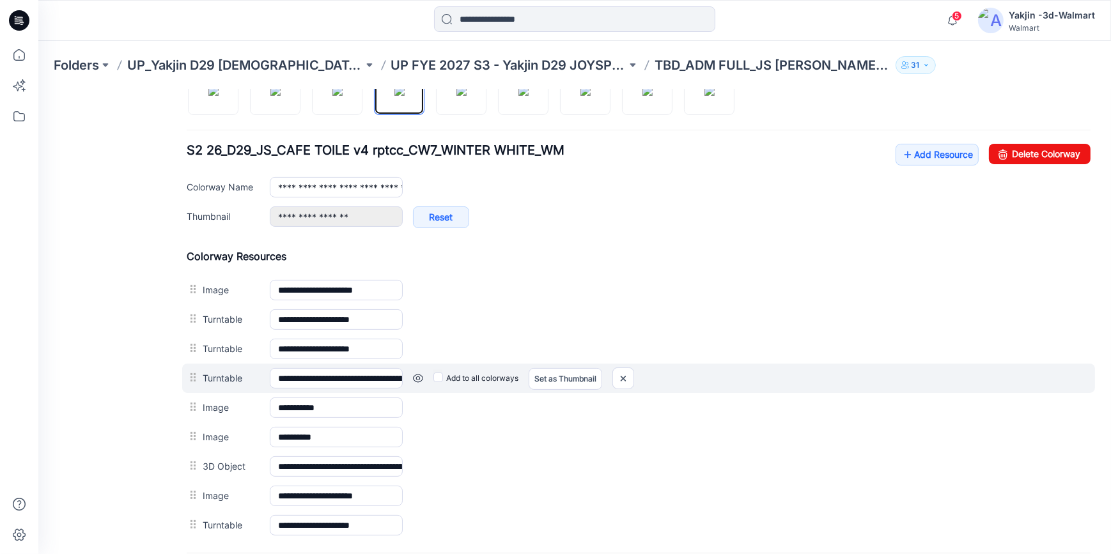
scroll to position [479, 0]
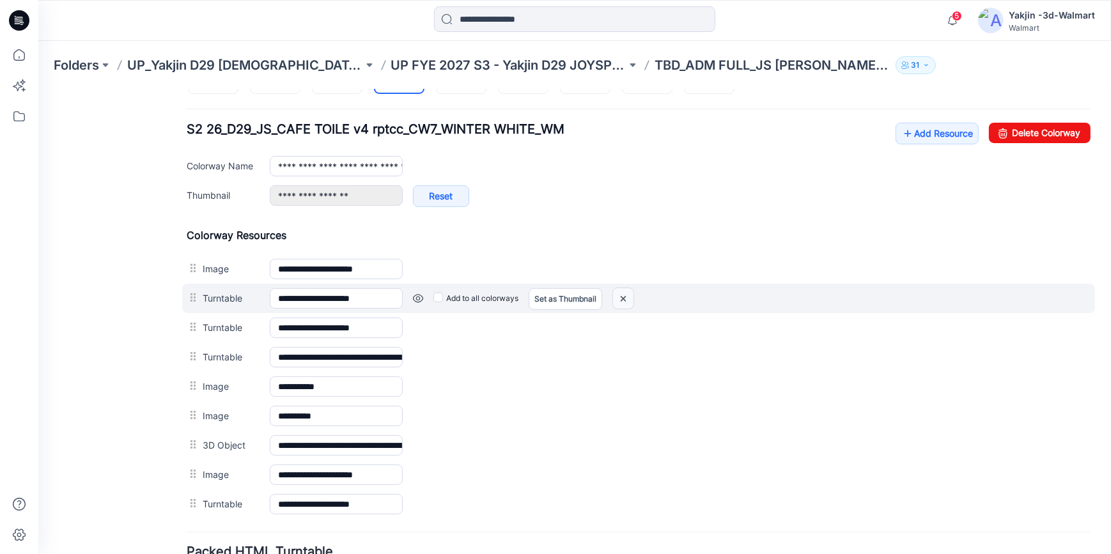
click at [624, 297] on img at bounding box center [623, 298] width 20 height 21
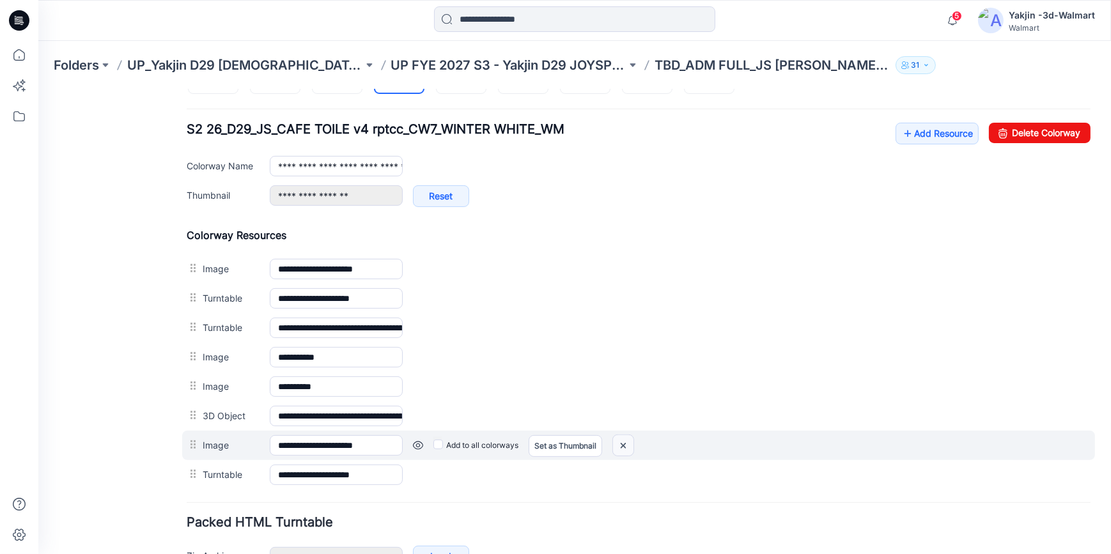
click at [626, 441] on img at bounding box center [623, 445] width 20 height 21
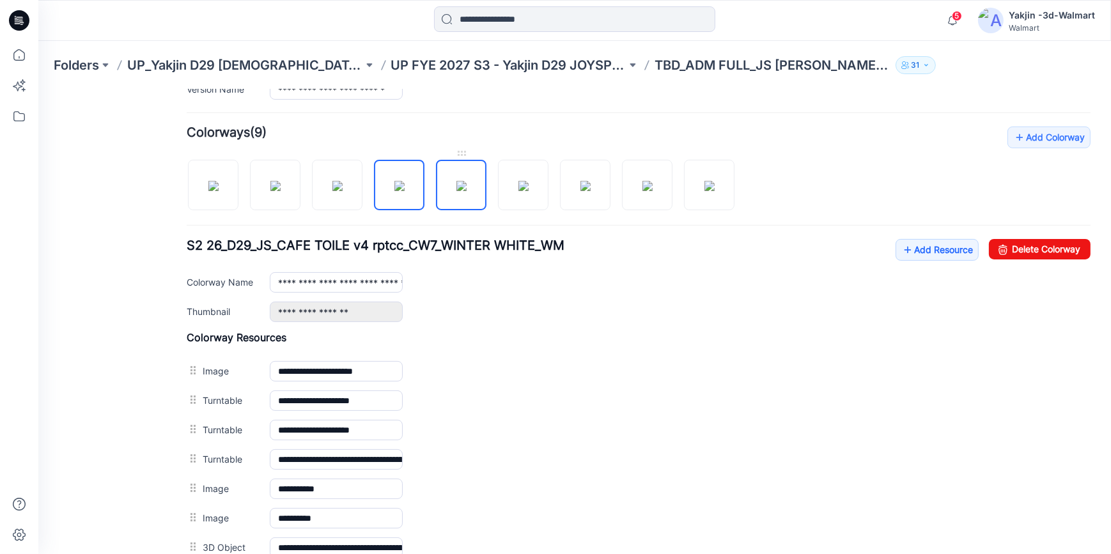
click at [466, 191] on img at bounding box center [461, 185] width 10 height 10
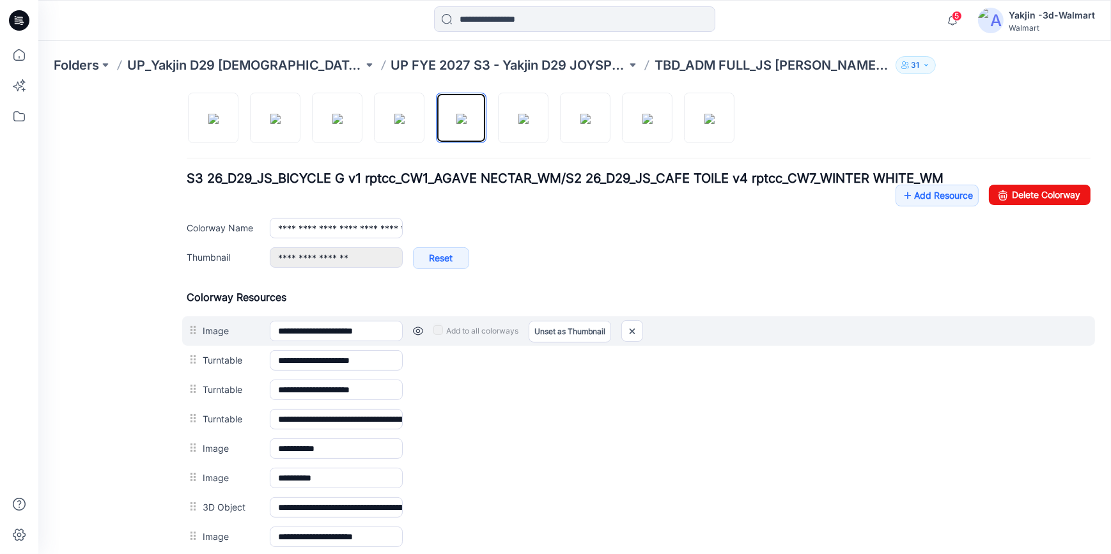
scroll to position [537, 0]
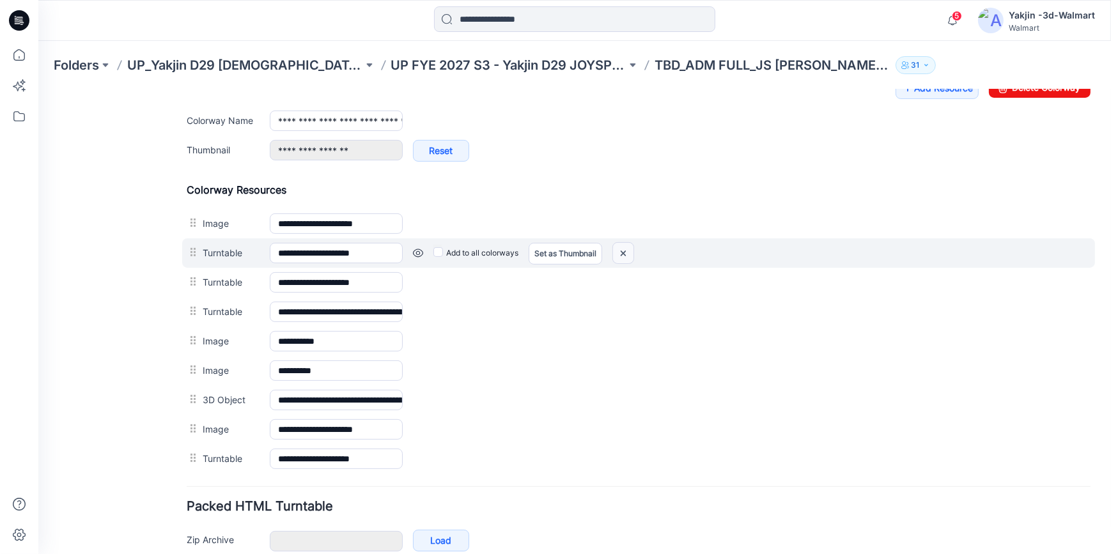
click at [626, 254] on img at bounding box center [623, 252] width 20 height 21
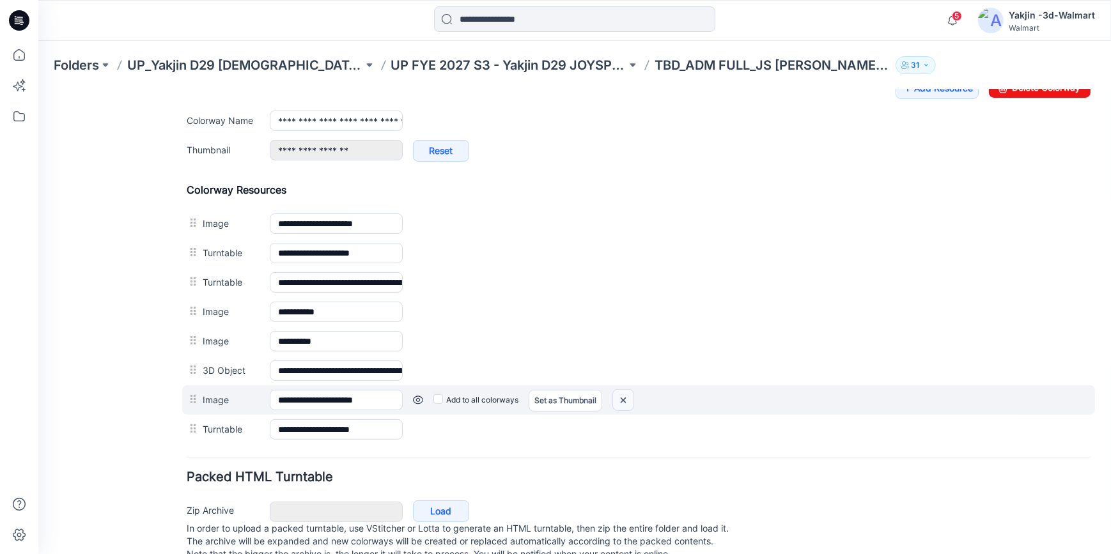
click at [625, 396] on img at bounding box center [623, 399] width 20 height 21
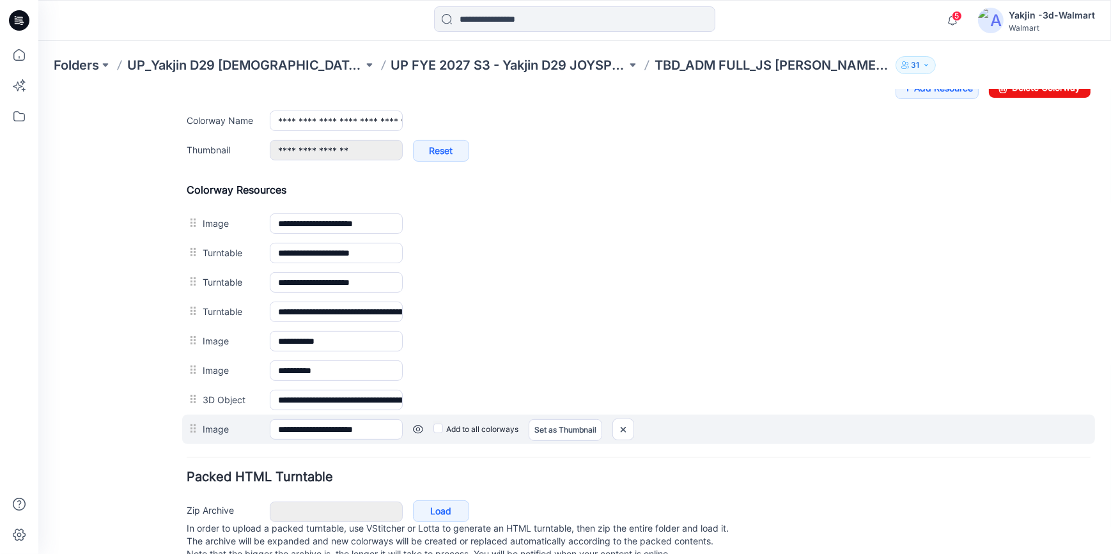
scroll to position [529, 0]
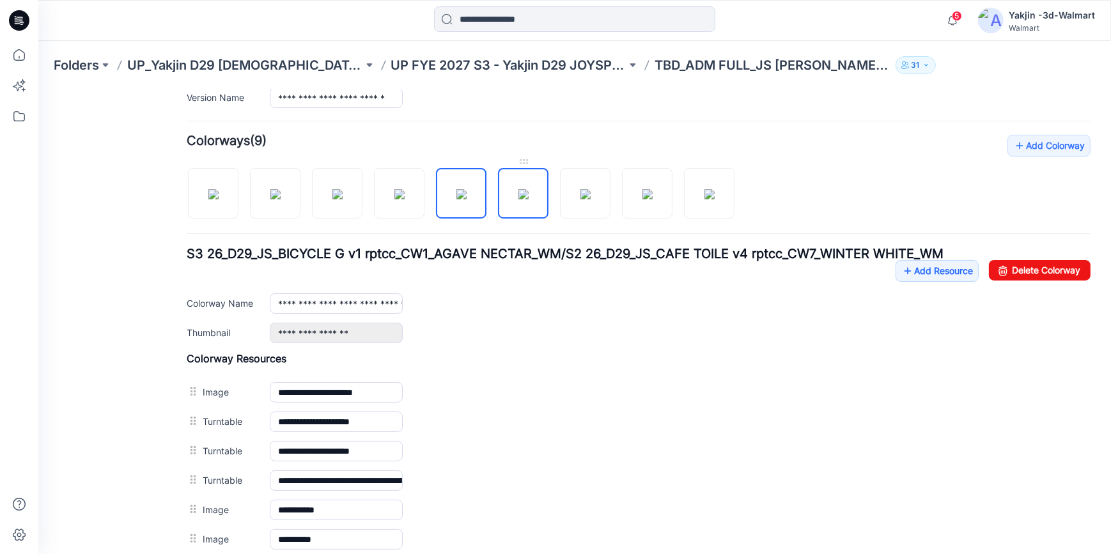
click at [520, 199] on img at bounding box center [523, 194] width 10 height 10
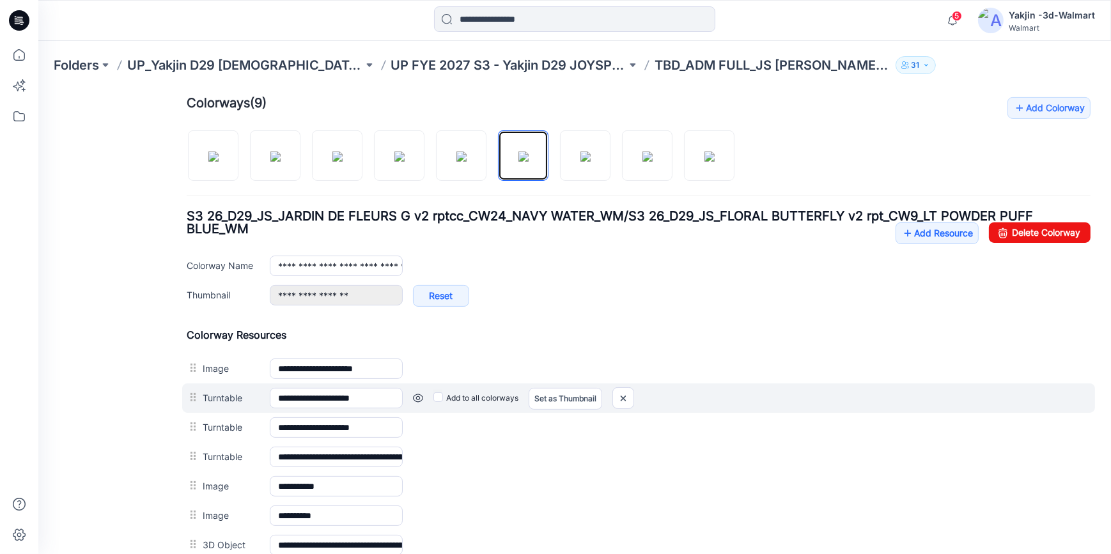
scroll to position [412, 0]
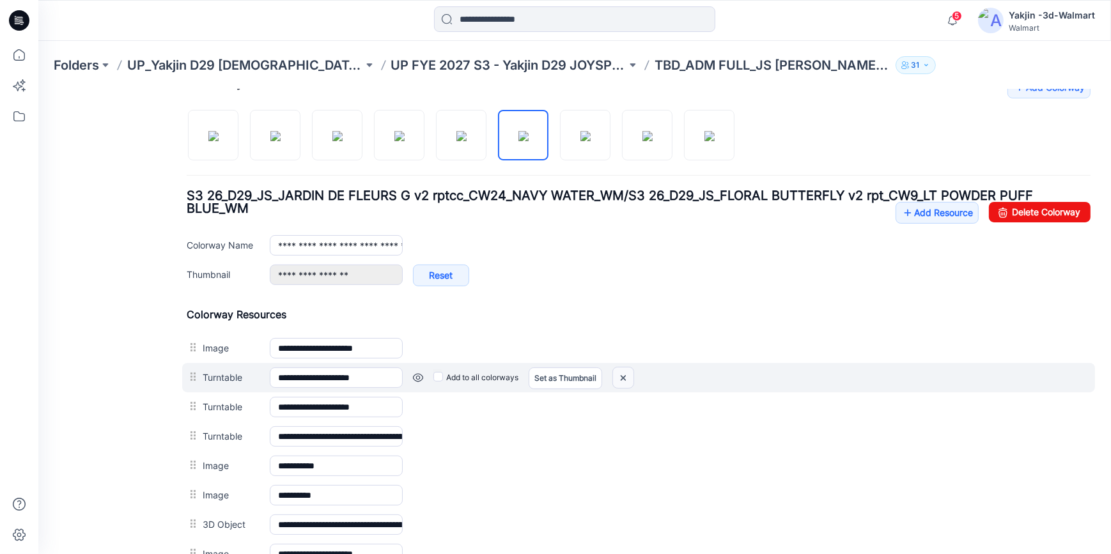
click at [626, 373] on img at bounding box center [623, 377] width 20 height 21
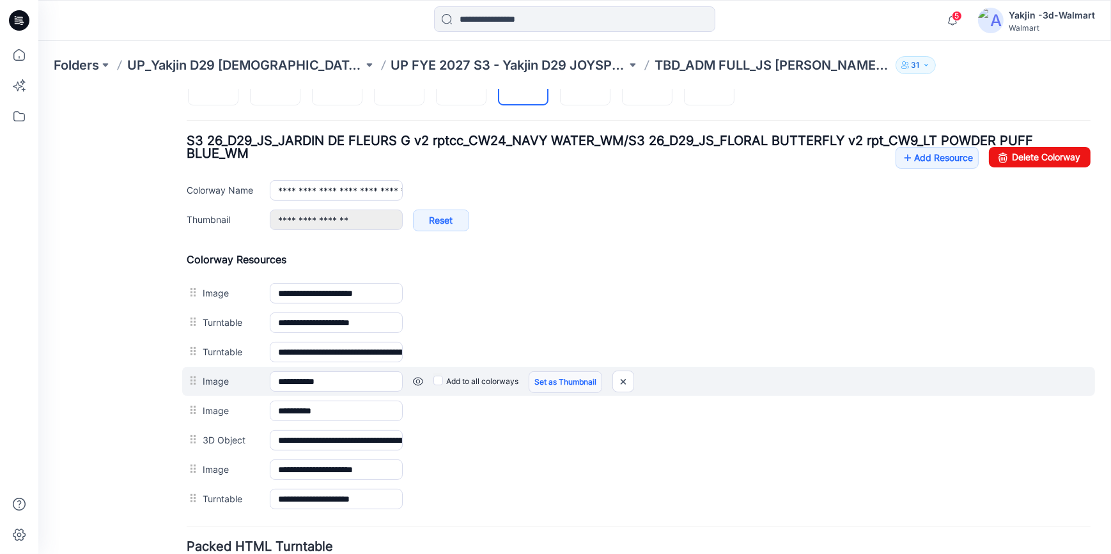
scroll to position [572, 0]
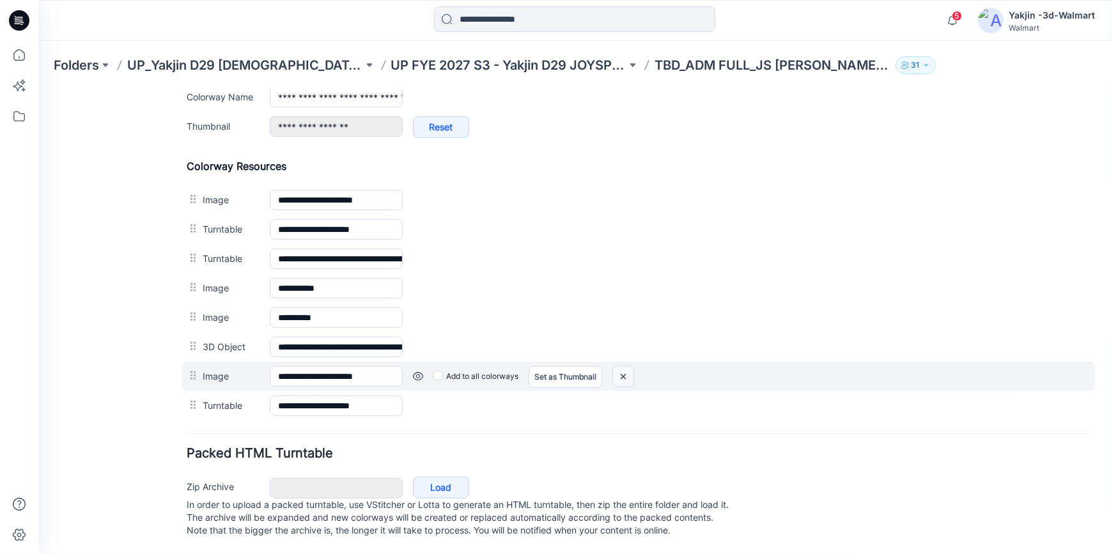
click at [627, 366] on img at bounding box center [623, 376] width 20 height 21
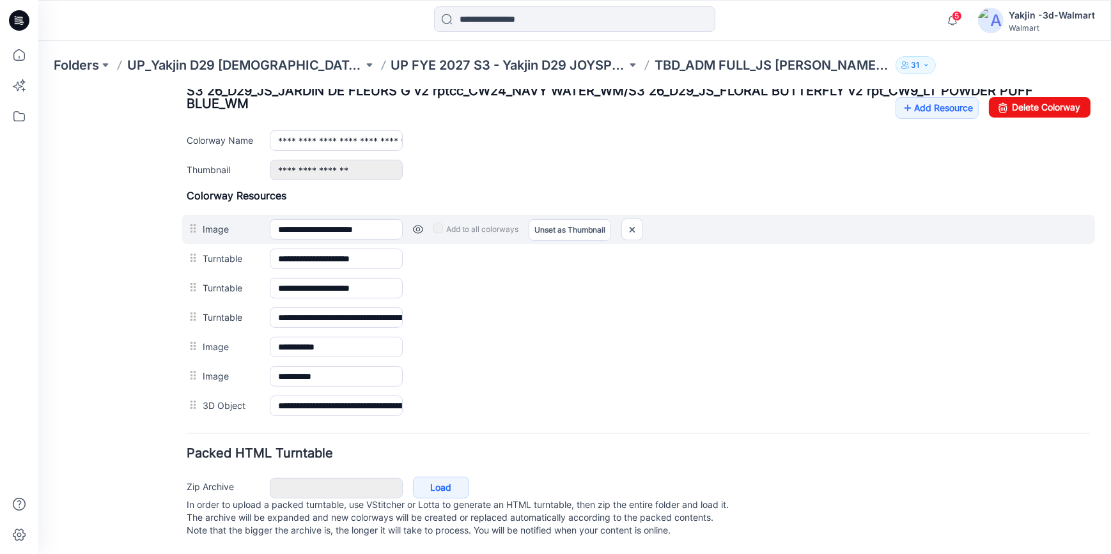
scroll to position [412, 0]
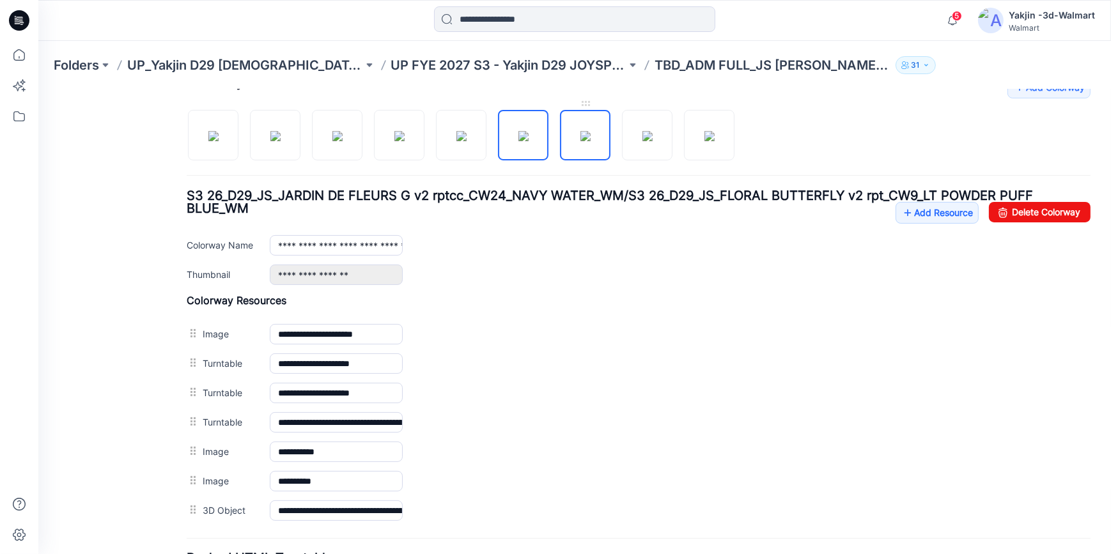
click at [591, 134] on img at bounding box center [585, 135] width 10 height 10
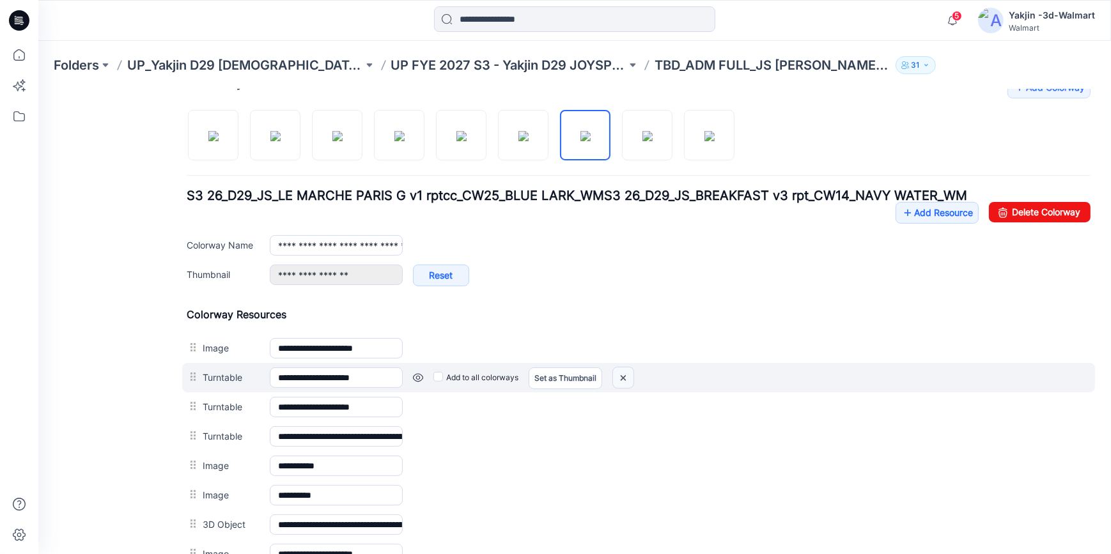
click at [623, 375] on img at bounding box center [623, 377] width 20 height 21
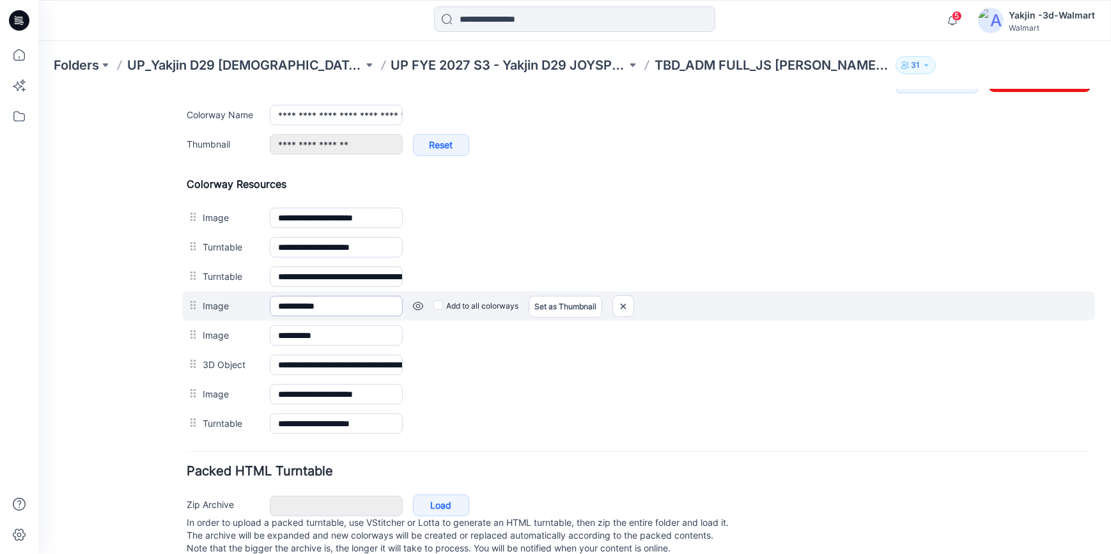
scroll to position [572, 0]
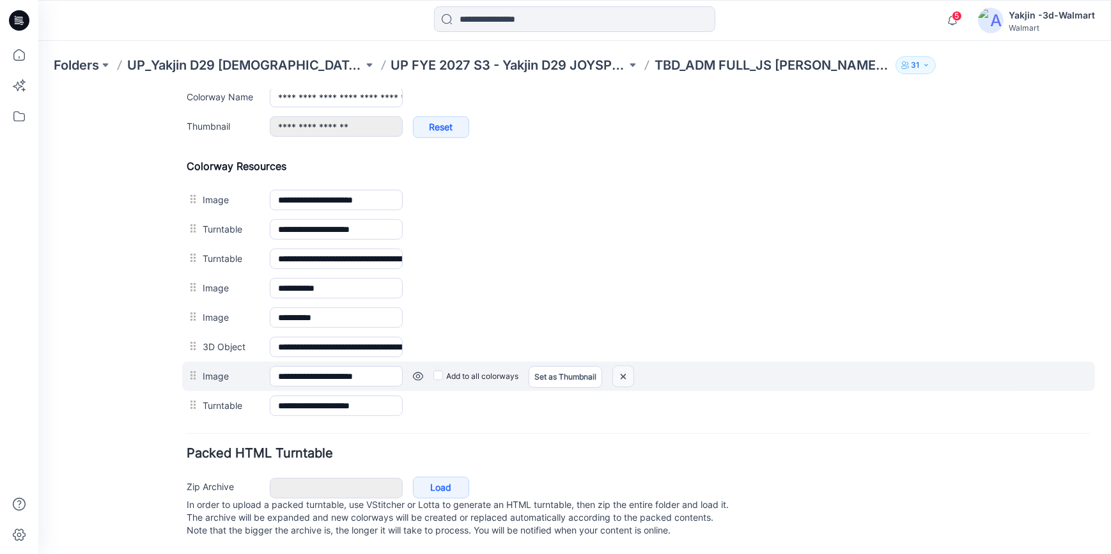
click at [621, 366] on img at bounding box center [623, 376] width 20 height 21
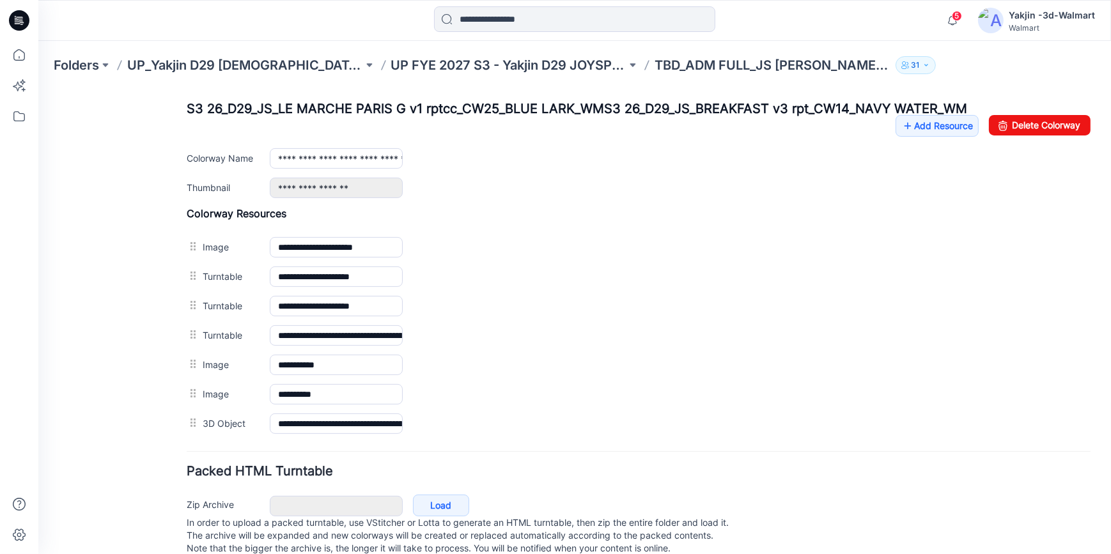
scroll to position [471, 0]
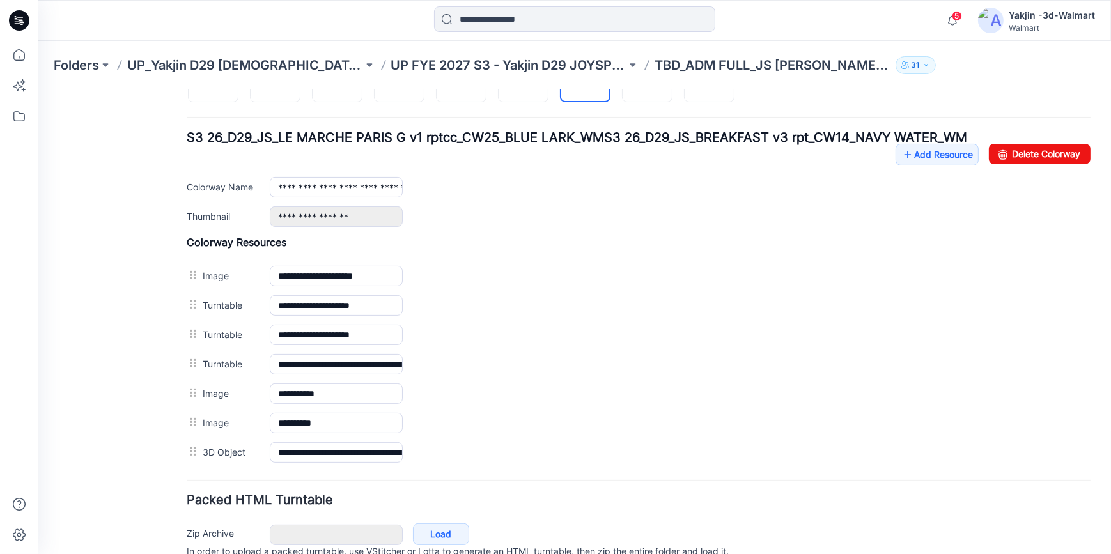
click at [651, 102] on div at bounding box center [466, 70] width 558 height 66
click at [652, 82] on img at bounding box center [647, 77] width 10 height 10
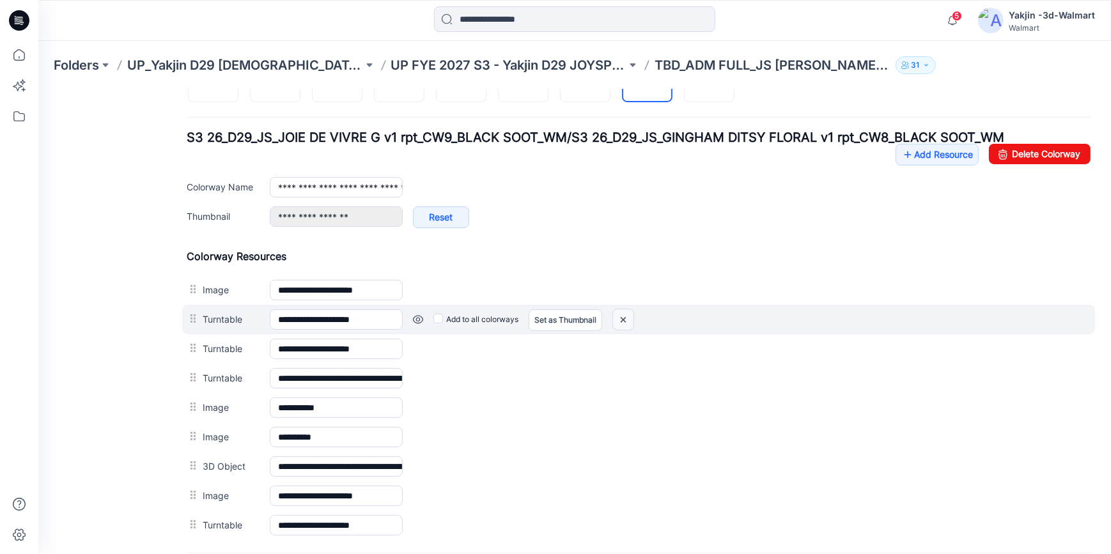
click at [618, 320] on img at bounding box center [623, 319] width 20 height 21
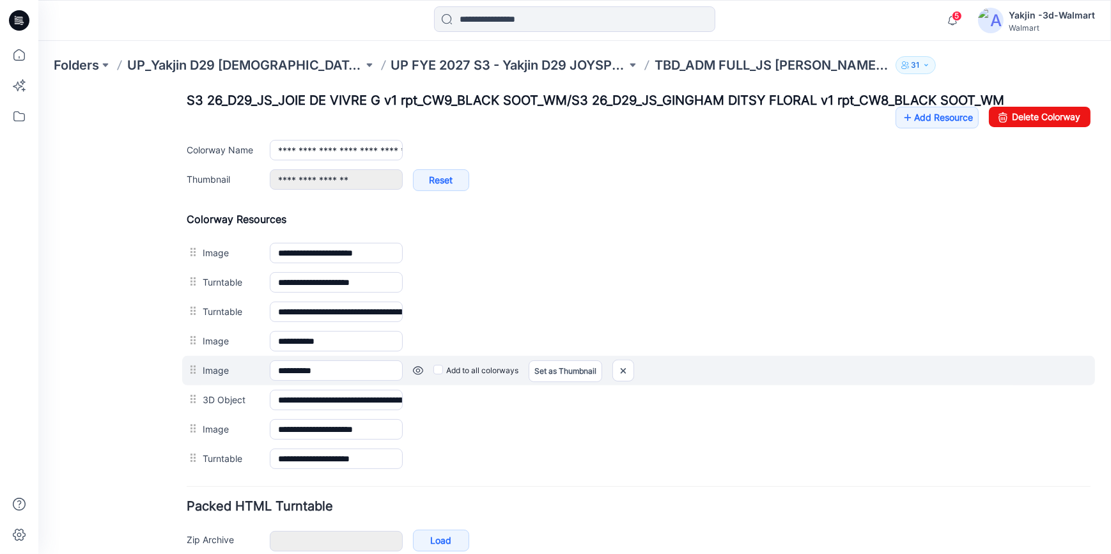
scroll to position [529, 0]
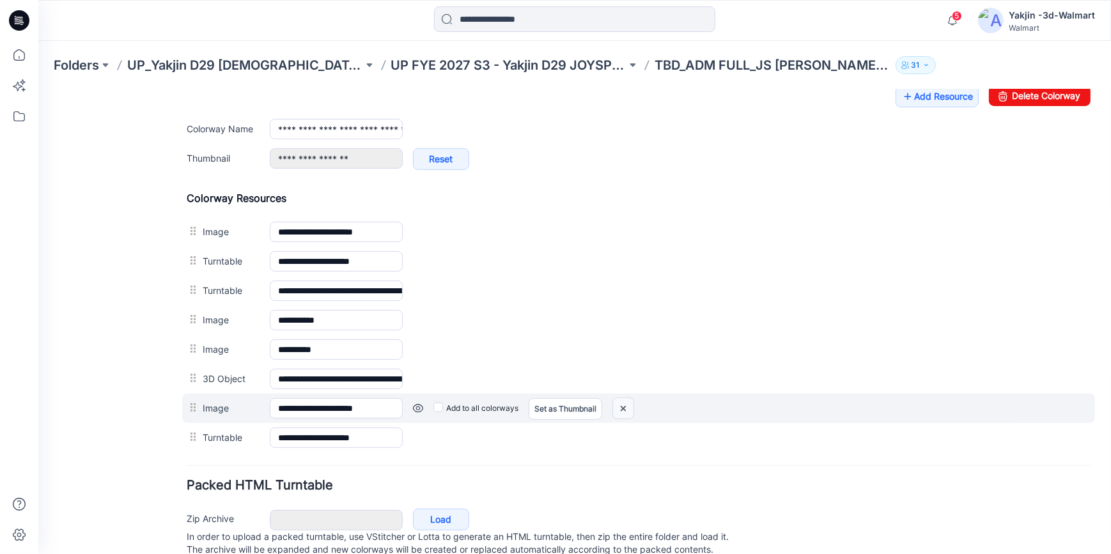
click at [627, 407] on img at bounding box center [623, 408] width 20 height 21
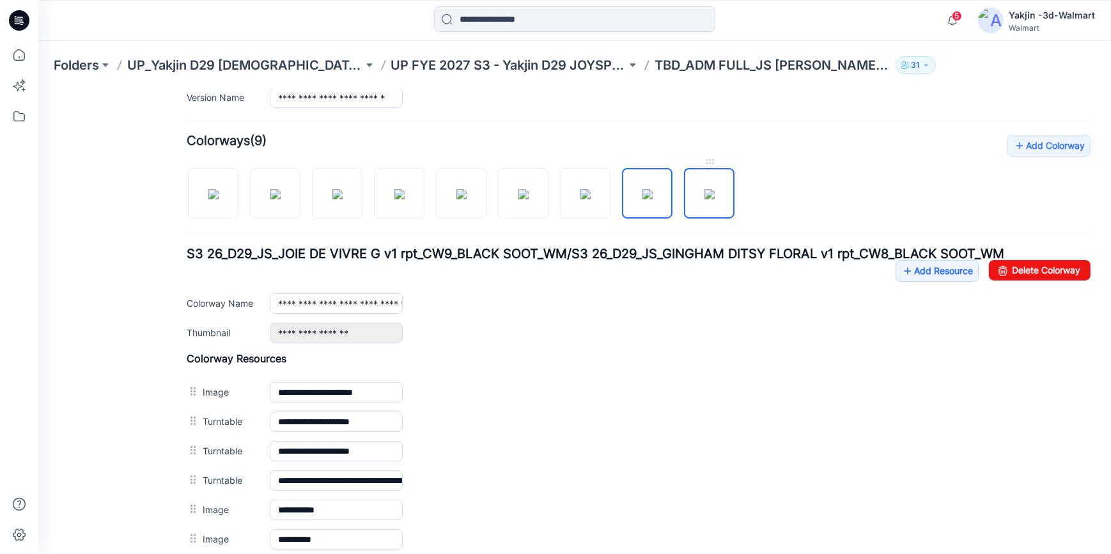
click at [714, 198] on img at bounding box center [710, 194] width 10 height 10
type input "**********"
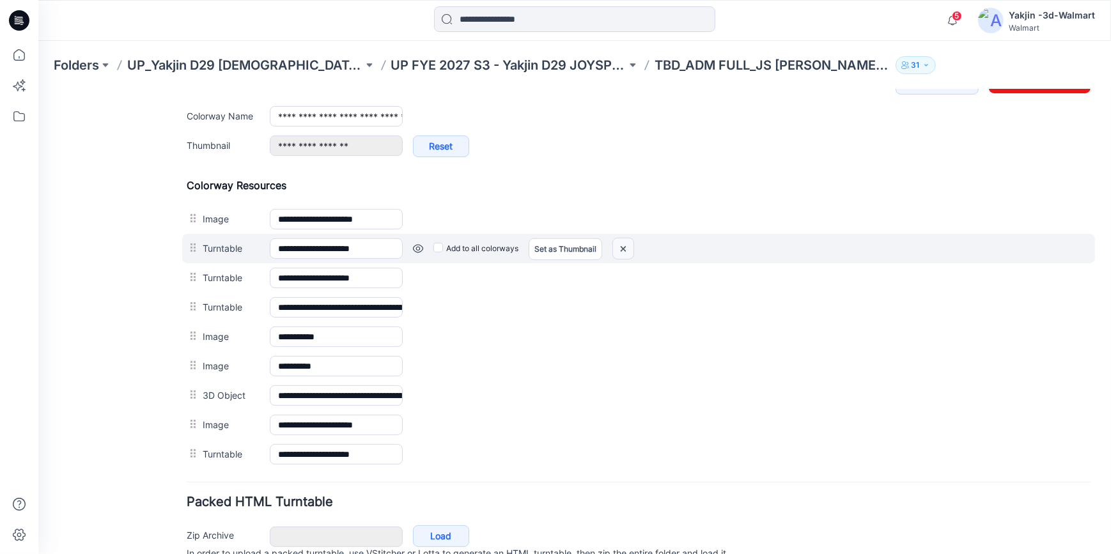
click at [623, 245] on img at bounding box center [623, 248] width 20 height 21
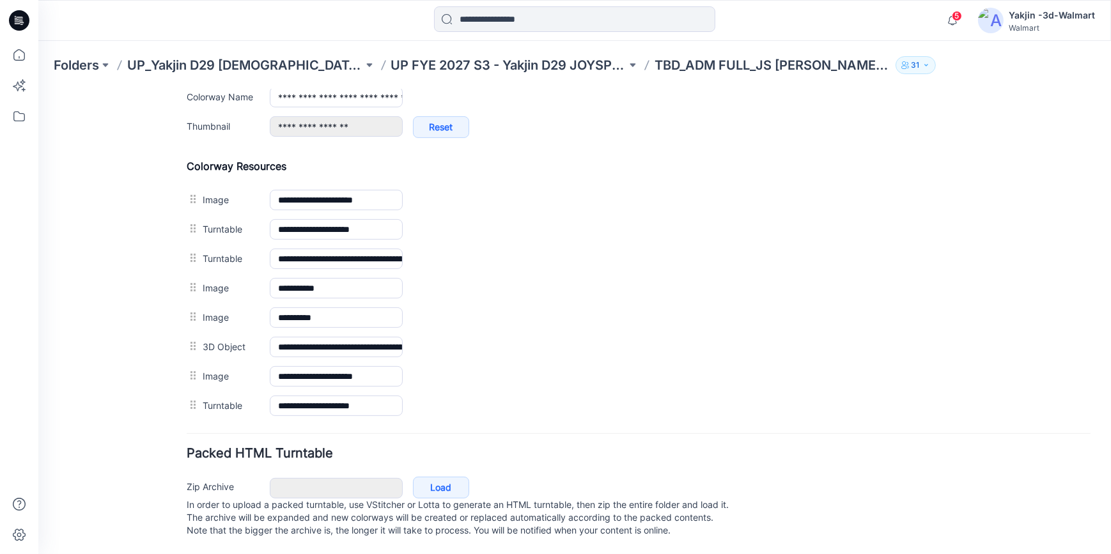
scroll to position [559, 0]
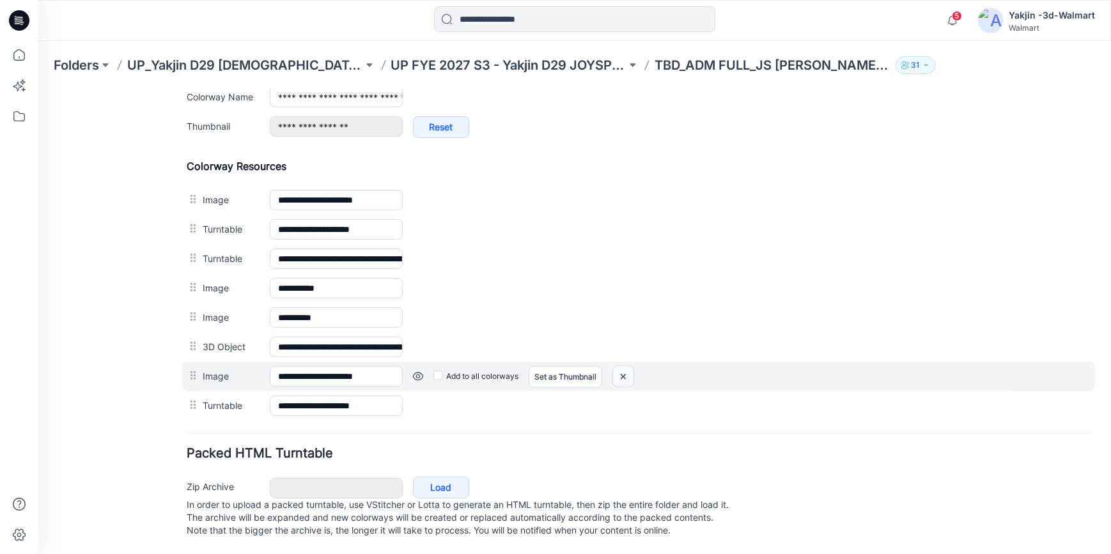
click at [628, 366] on img at bounding box center [623, 376] width 20 height 21
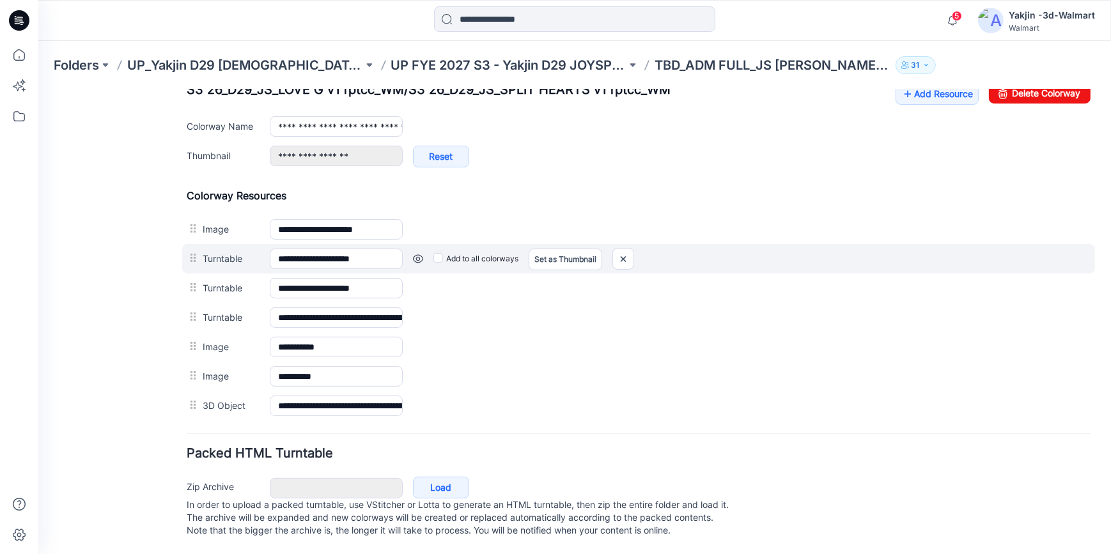
scroll to position [516, 0]
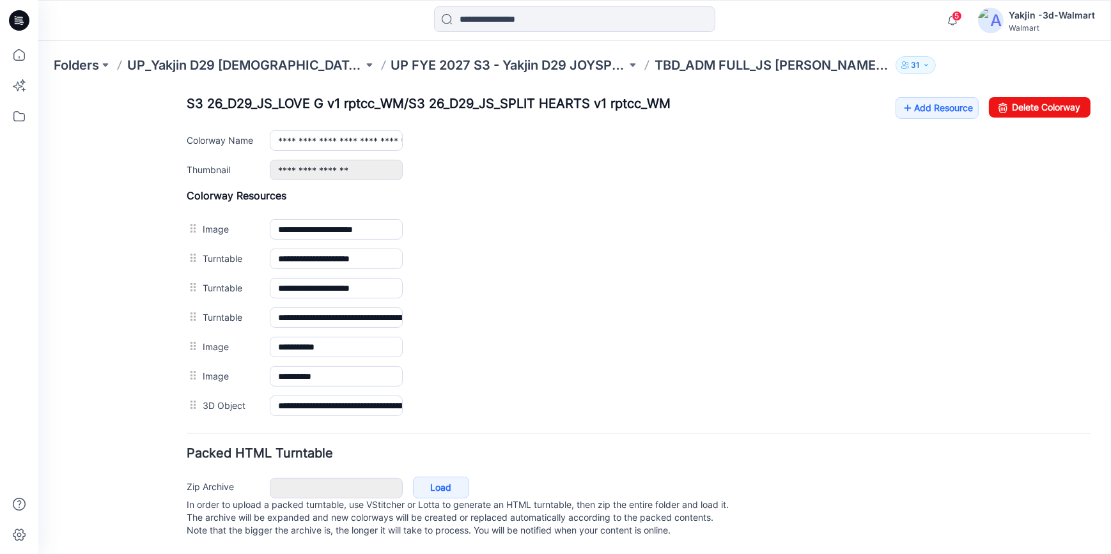
click at [125, 386] on div "General Cover Image Current Version Colorways Packed Turntable" at bounding box center [115, 77] width 102 height 954
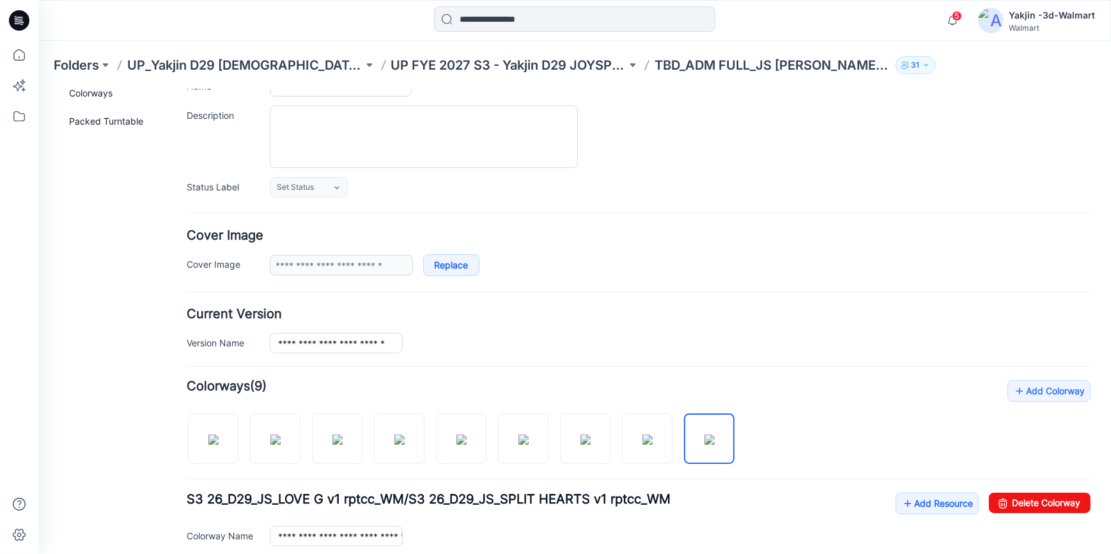
scroll to position [0, 0]
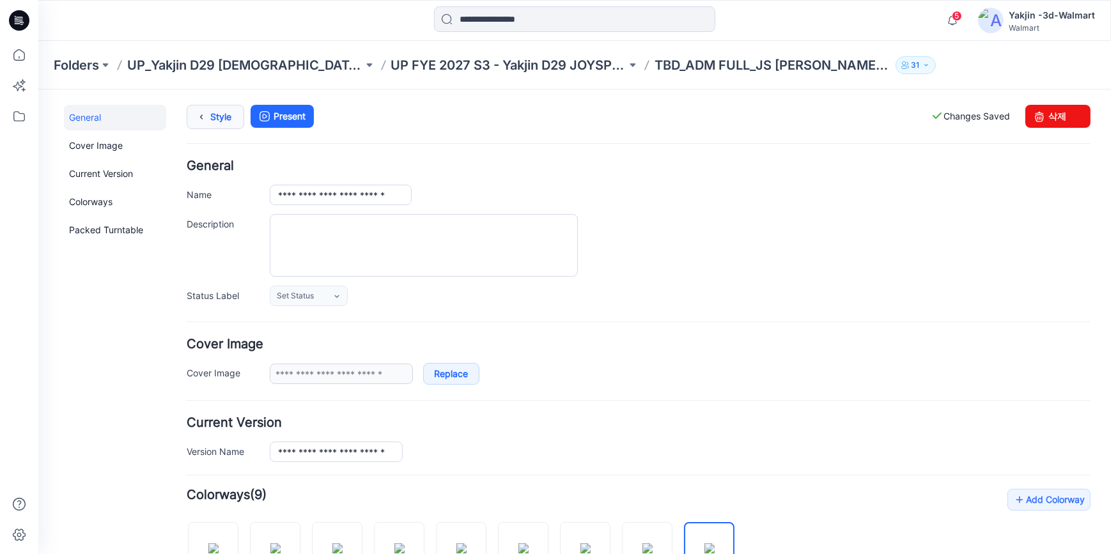
click at [214, 114] on link "Style" at bounding box center [216, 116] width 58 height 24
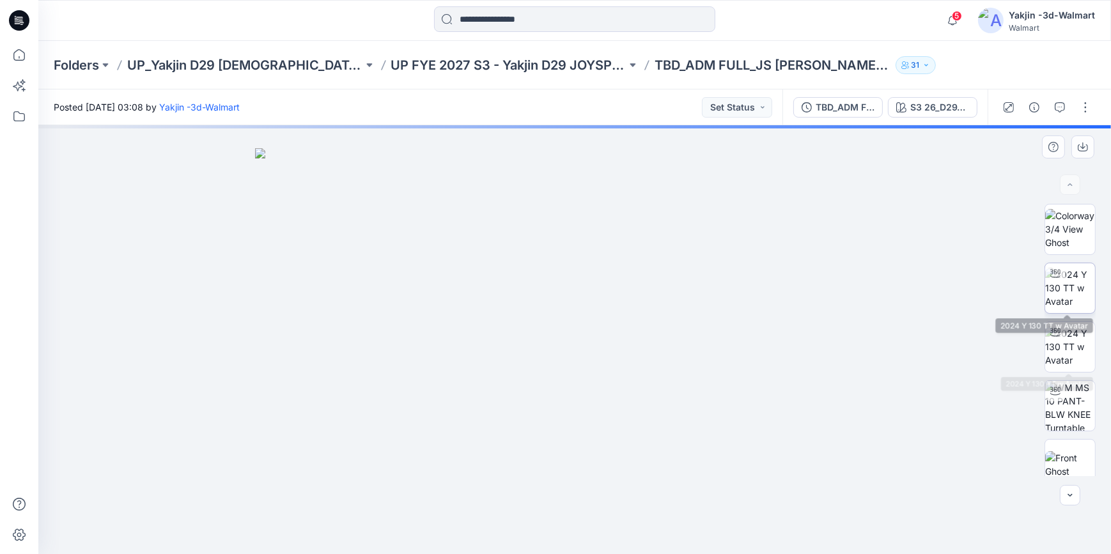
click at [1047, 297] on img at bounding box center [1070, 288] width 50 height 40
click at [1073, 357] on img at bounding box center [1070, 347] width 50 height 40
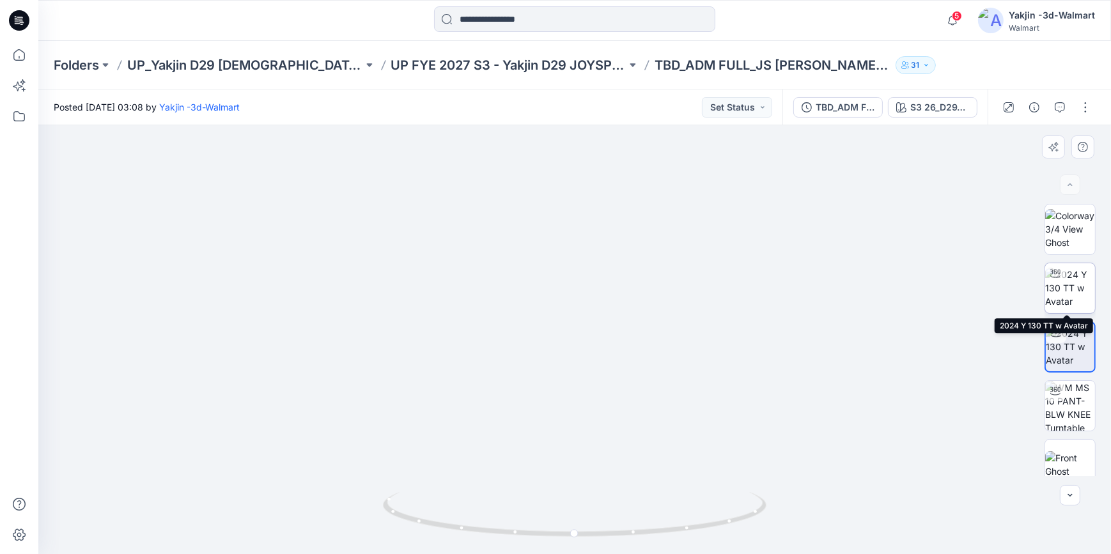
click at [1082, 298] on img at bounding box center [1070, 288] width 50 height 40
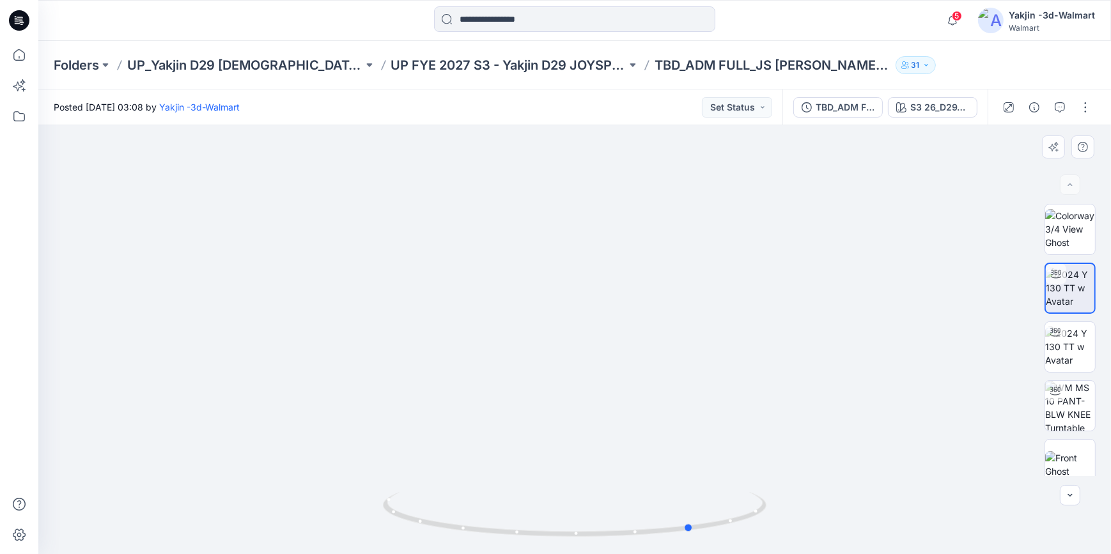
drag, startPoint x: 692, startPoint y: 535, endPoint x: 446, endPoint y: 540, distance: 245.5
click at [446, 540] on div at bounding box center [575, 522] width 384 height 64
drag, startPoint x: 644, startPoint y: 435, endPoint x: 634, endPoint y: 430, distance: 11.4
drag, startPoint x: 641, startPoint y: 531, endPoint x: 518, endPoint y: 537, distance: 122.9
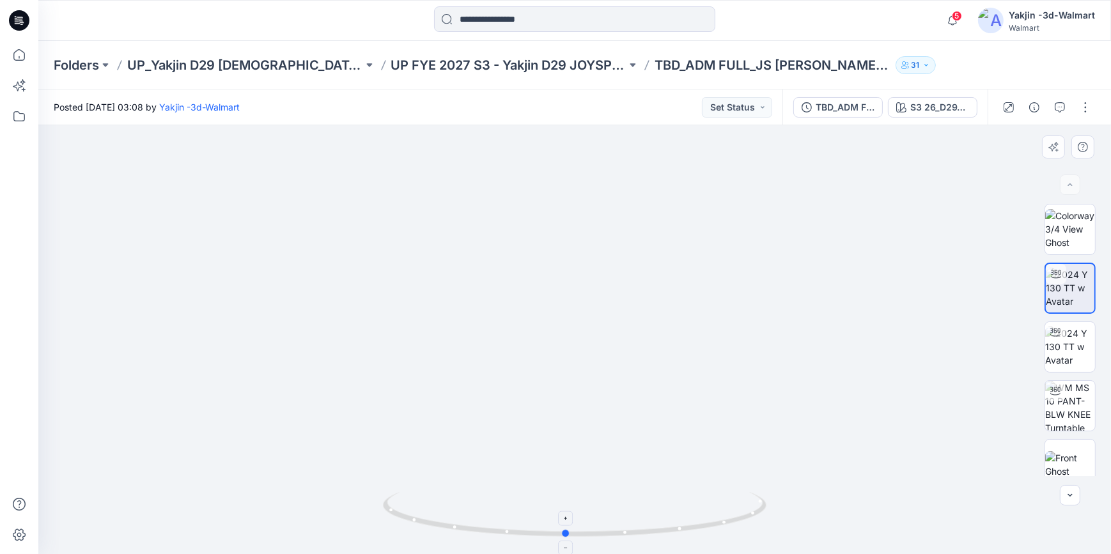
click at [518, 537] on icon at bounding box center [576, 516] width 387 height 48
drag, startPoint x: 622, startPoint y: 542, endPoint x: 297, endPoint y: 538, distance: 324.8
click at [298, 538] on div at bounding box center [574, 339] width 1073 height 429
click at [1068, 347] on img at bounding box center [1070, 347] width 50 height 40
click at [898, 306] on img at bounding box center [575, 27] width 1680 height 1055
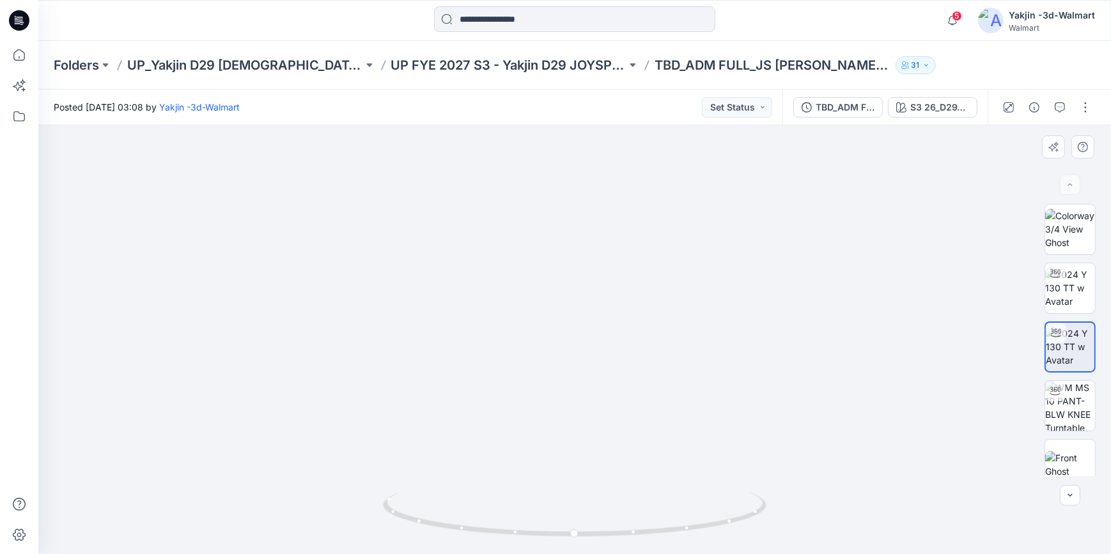
click at [965, 183] on img at bounding box center [575, 26] width 1680 height 1055
